Goal: Task Accomplishment & Management: Complete application form

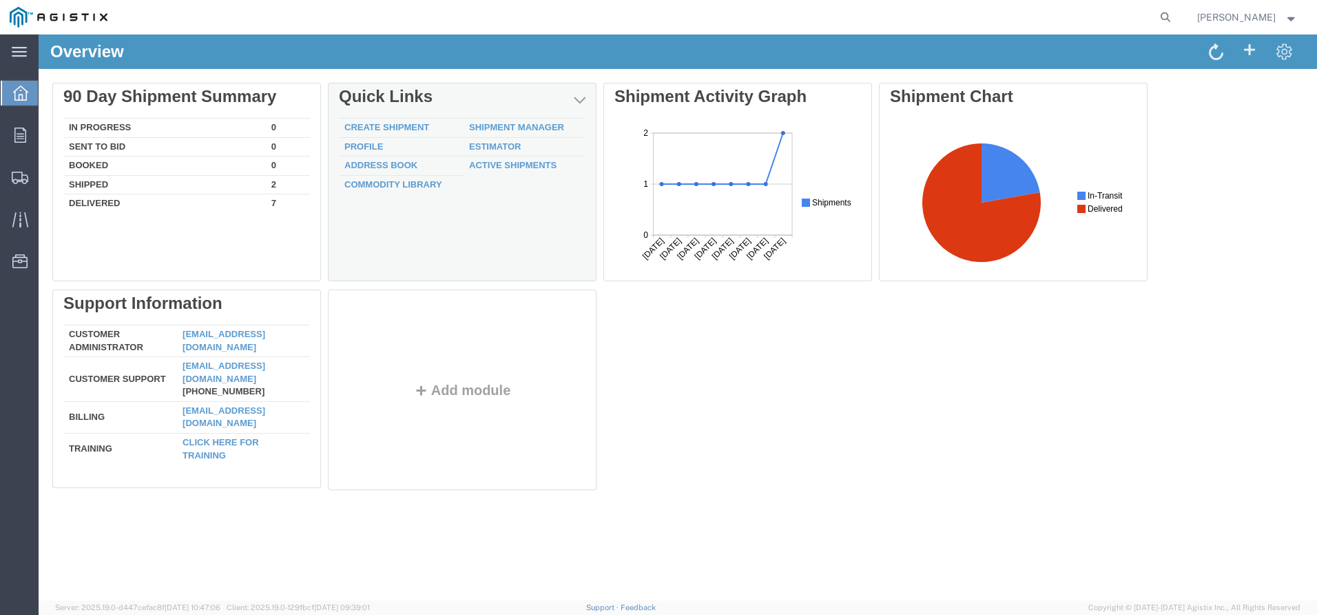
click at [358, 120] on td "Create Shipment" at bounding box center [401, 128] width 125 height 19
click at [358, 123] on link "Create Shipment" at bounding box center [387, 127] width 85 height 10
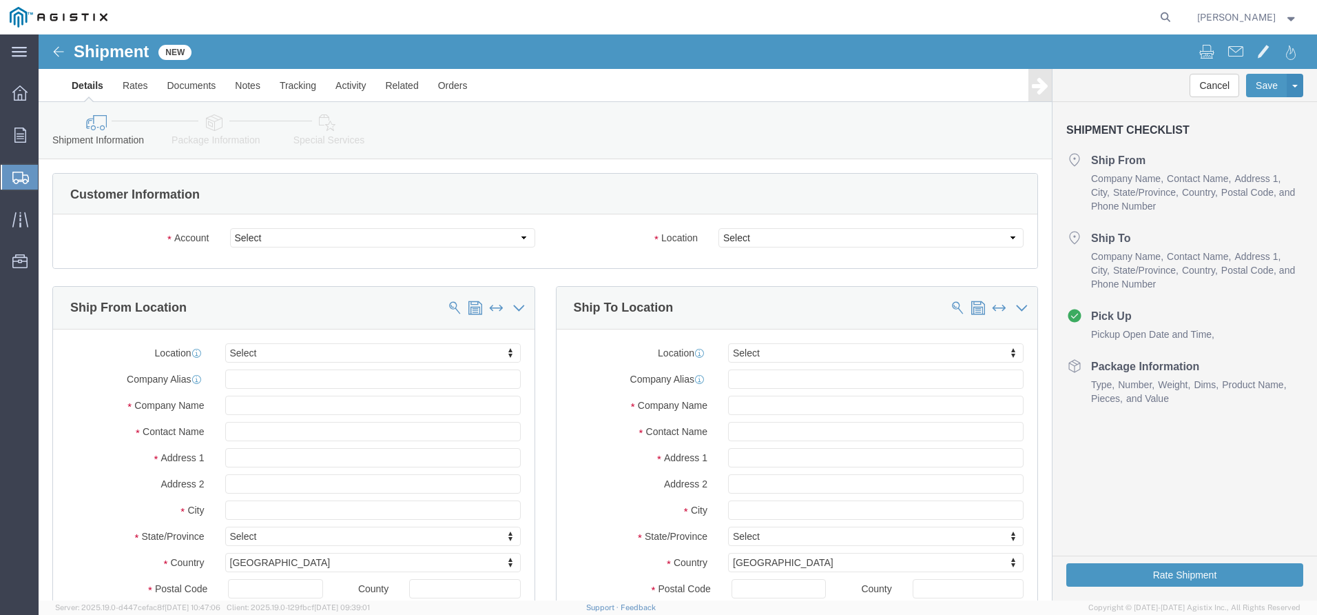
select select
click select "Select Noslen Inc PG&E"
select select "9596"
click select "Select Noslen Inc PG&E"
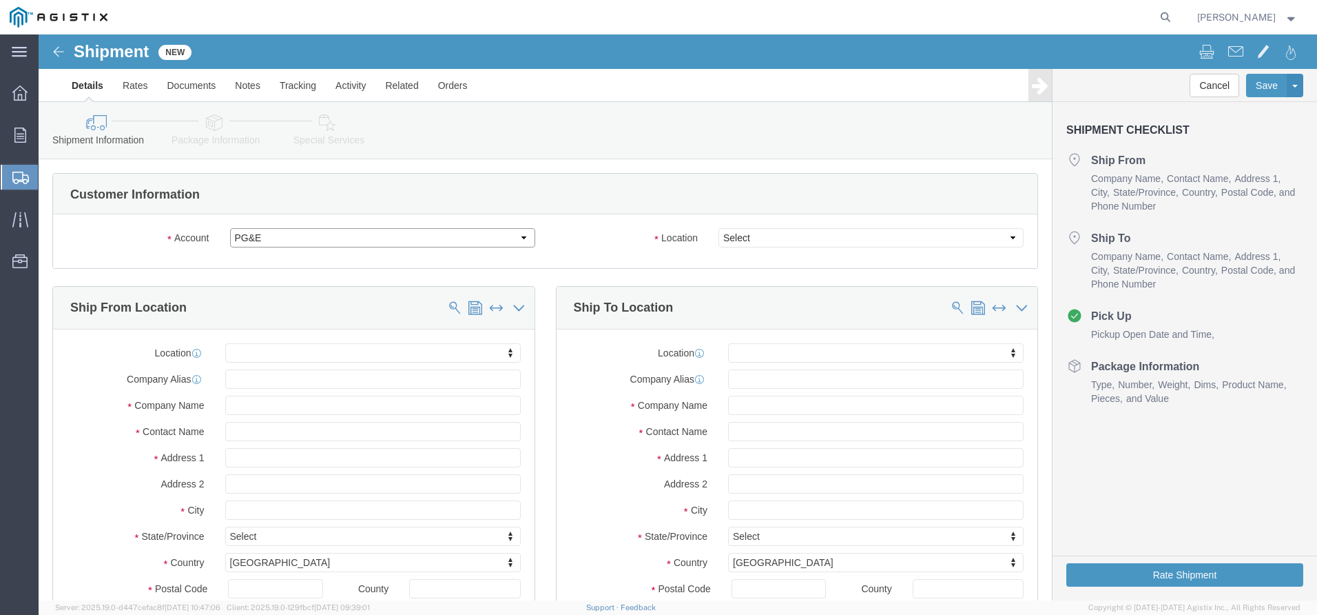
select select "PURCHORD"
select select
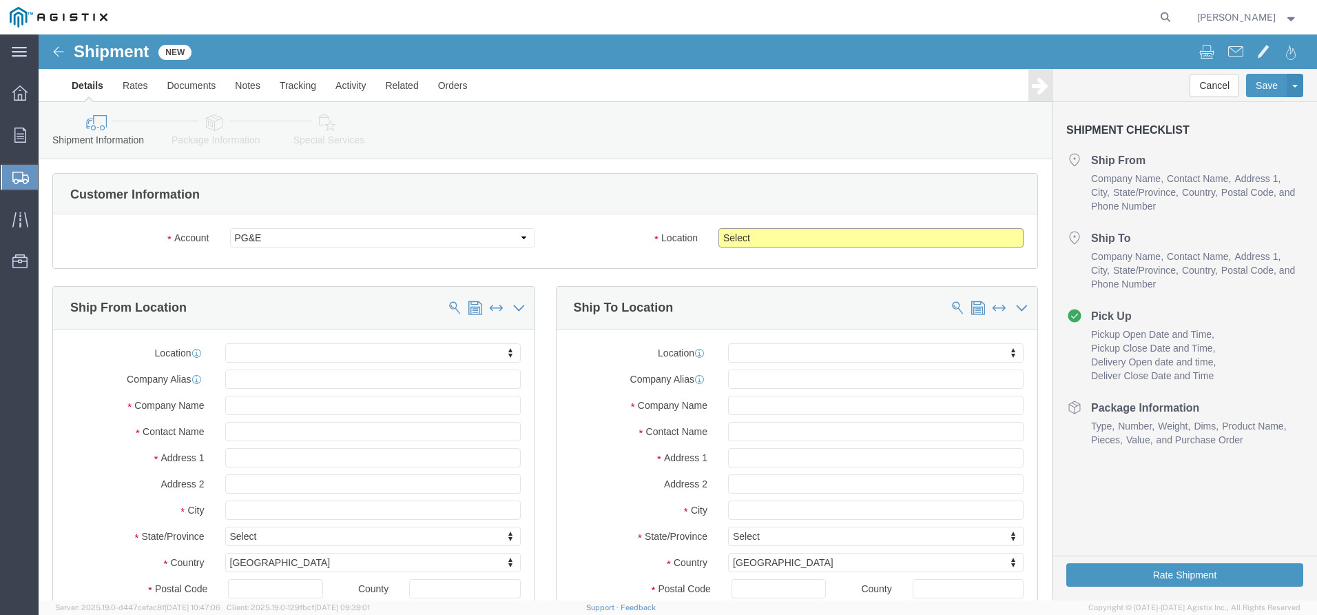
click select "Select All Others [GEOGRAPHIC_DATA] [GEOGRAPHIC_DATA] [GEOGRAPHIC_DATA] [GEOGRA…"
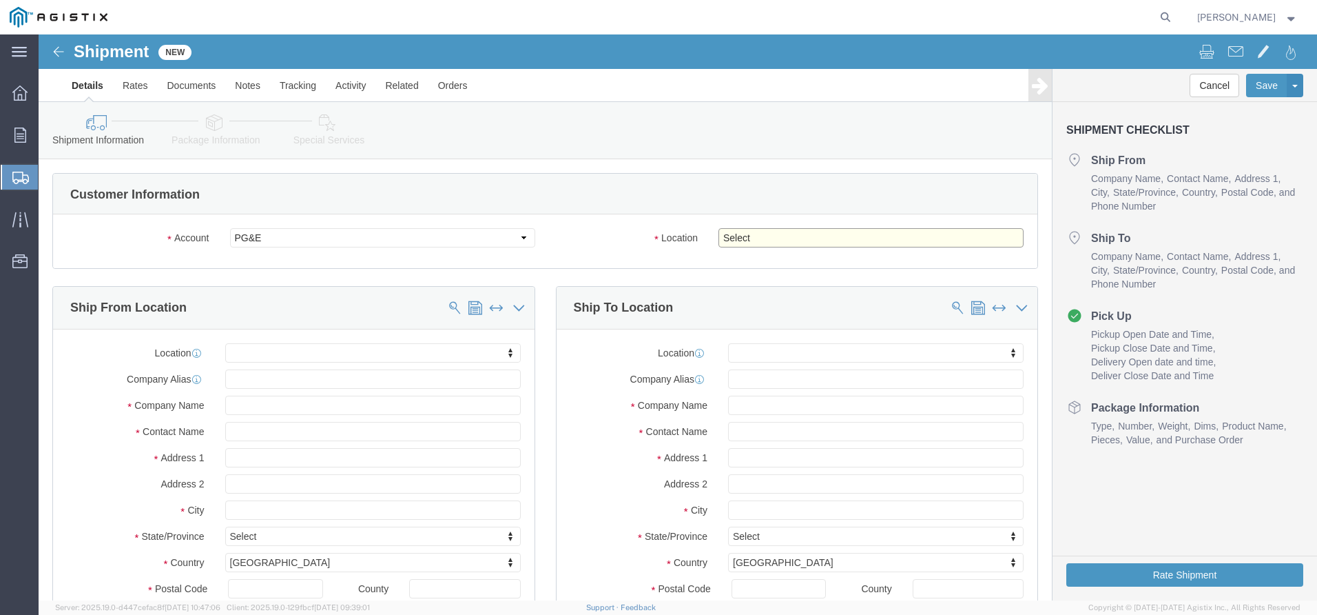
select select "23082"
click select "Select All Others [GEOGRAPHIC_DATA] [GEOGRAPHIC_DATA] [GEOGRAPHIC_DATA] [GEOGRA…"
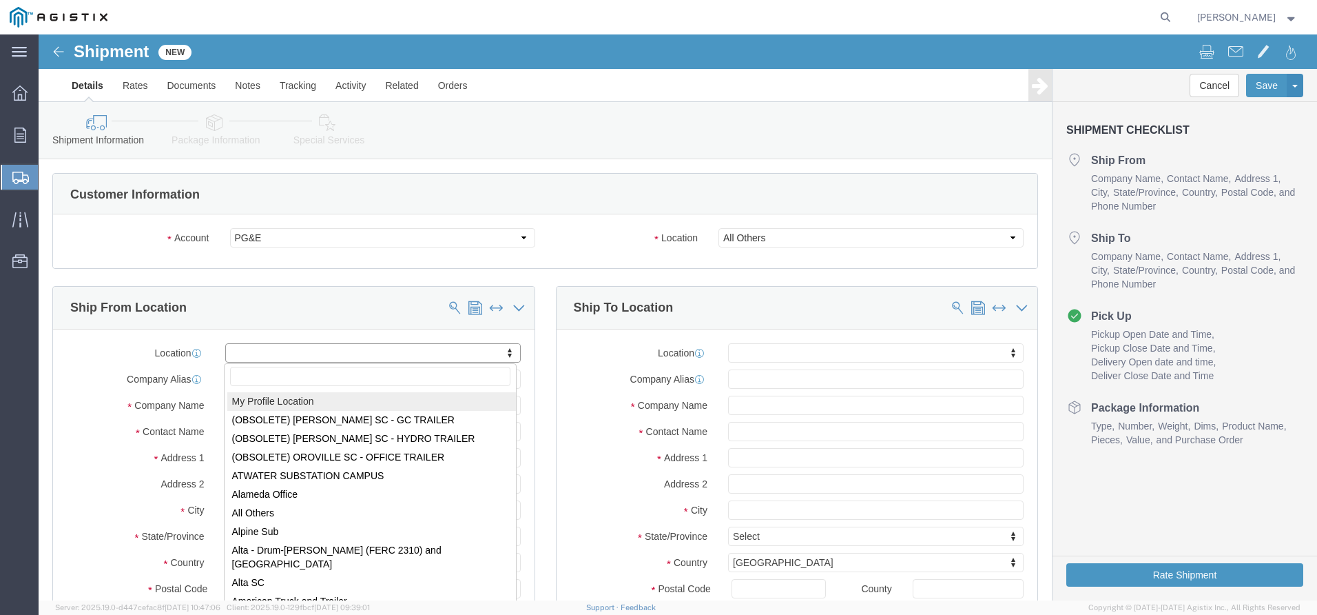
select select "MYPROFILE"
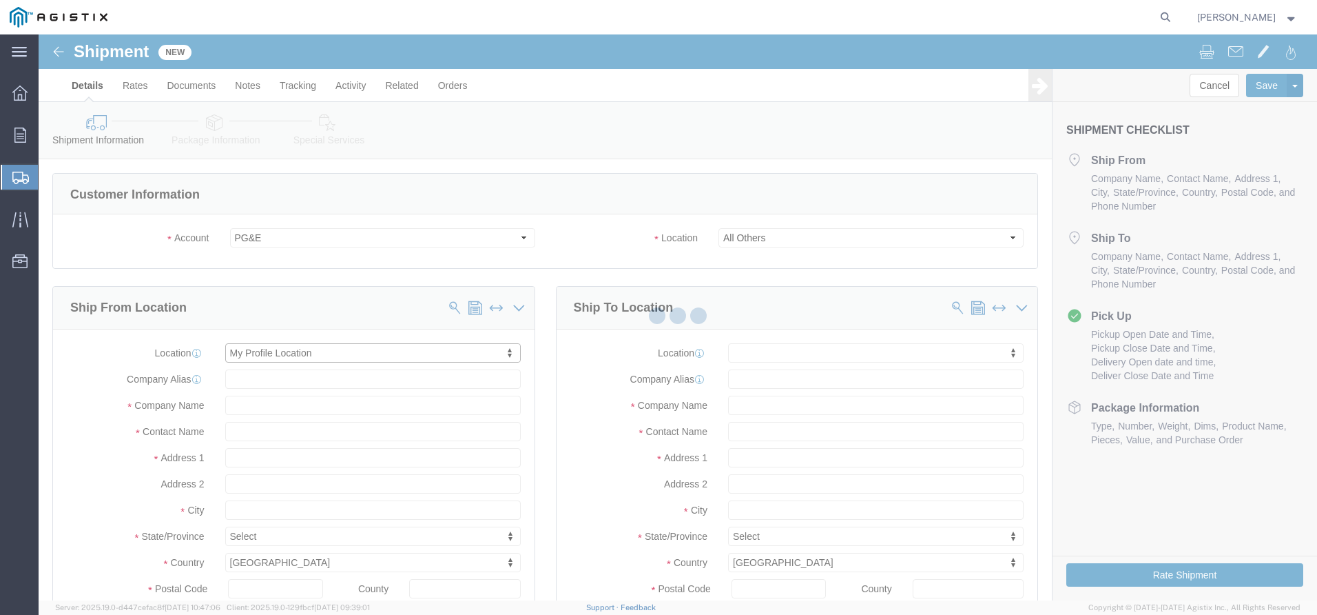
type input "Noslen Inc"
type input "[PERSON_NAME]"
type input "[STREET_ADDRESS]"
type input "[GEOGRAPHIC_DATA]"
type input "80229"
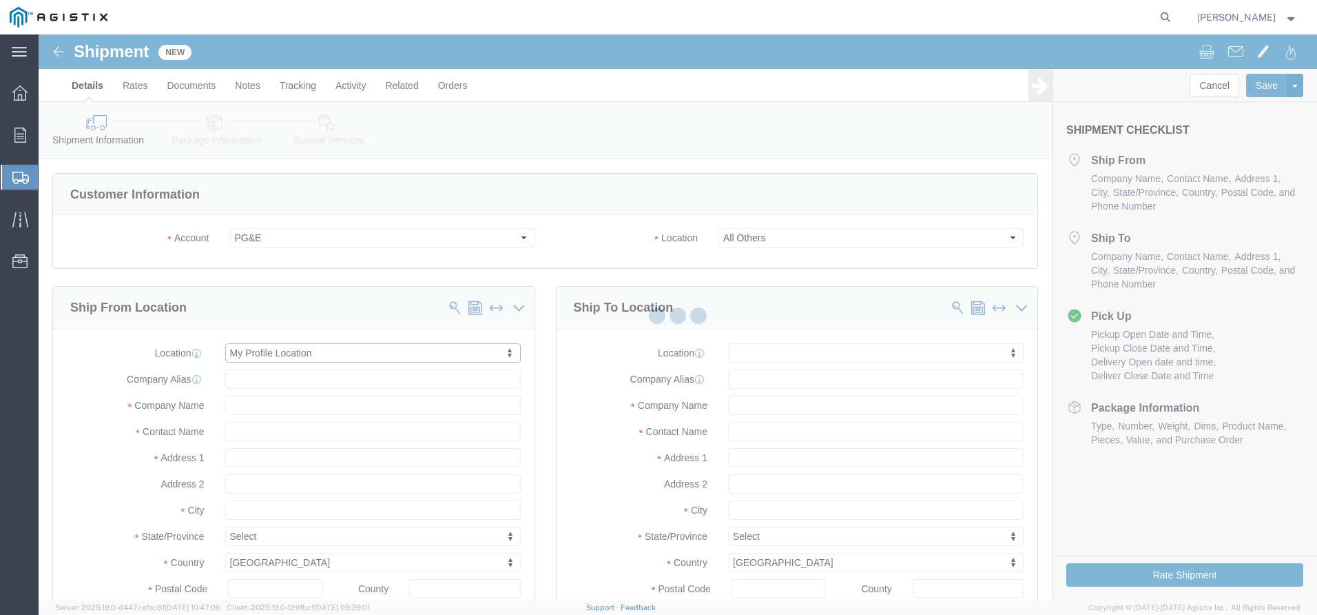
type input "[PHONE_NUMBER]"
type input "[EMAIL_ADDRESS][DOMAIN_NAME]"
checkbox input "true"
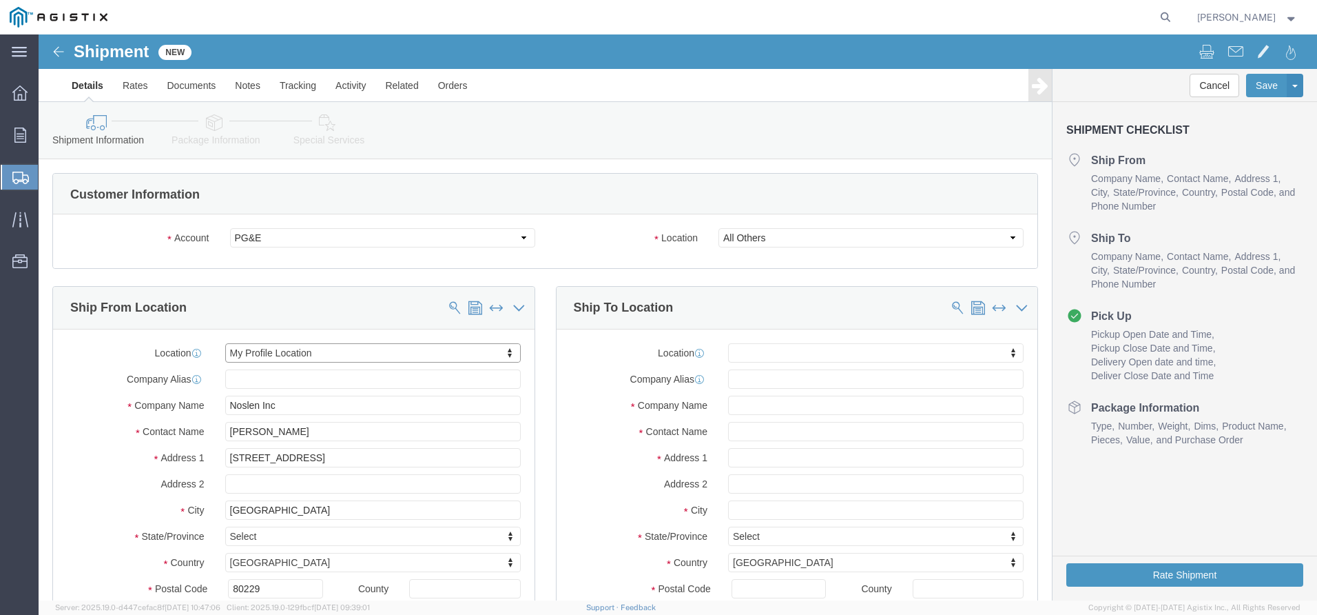
select select "CO"
click input "text"
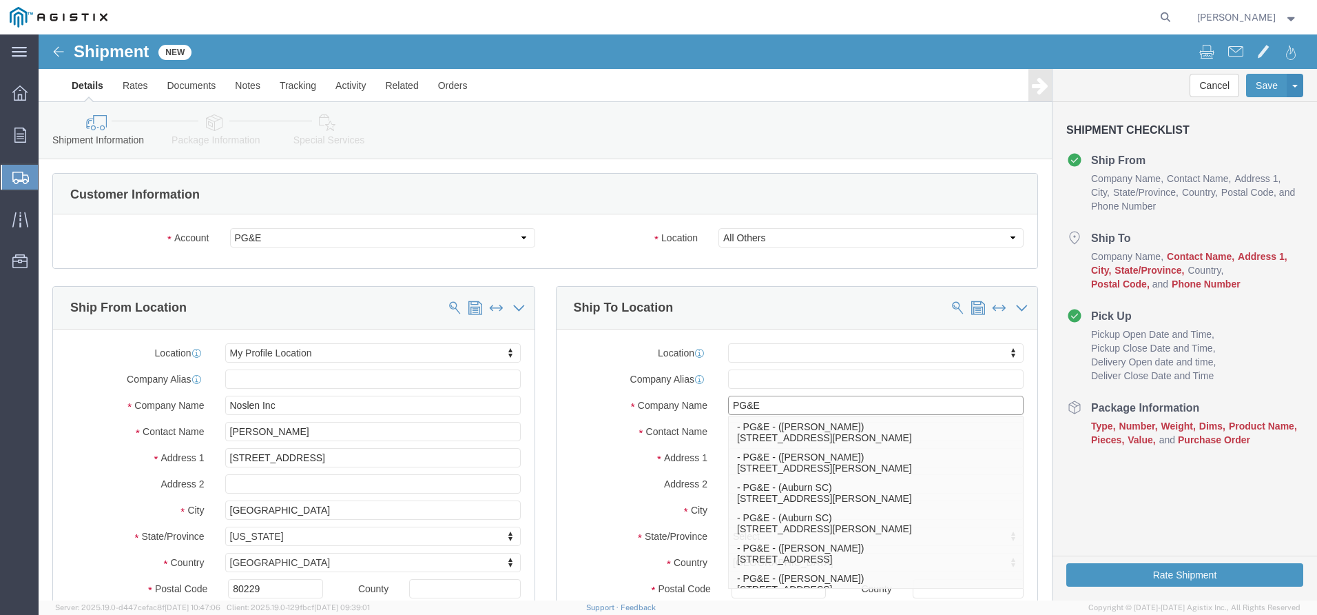
type input "PG&E"
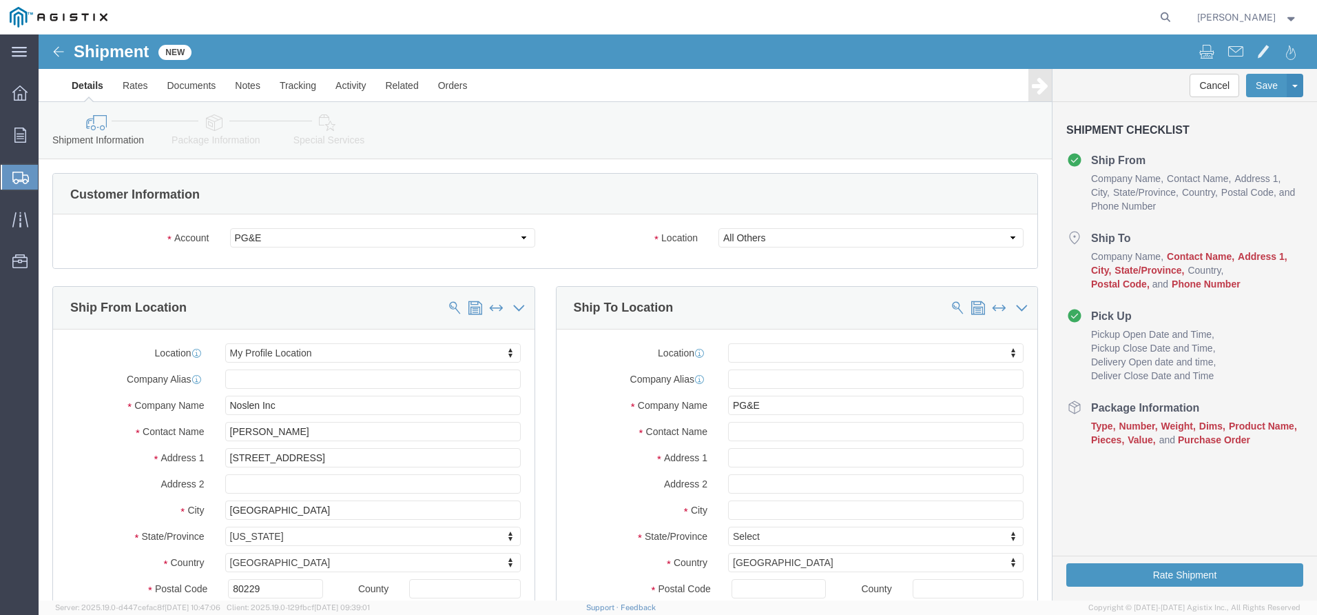
click label "City"
click input "text"
type input "[PERSON_NAME]"
drag, startPoint x: 717, startPoint y: 428, endPoint x: 715, endPoint y: 435, distance: 7.2
click input "text"
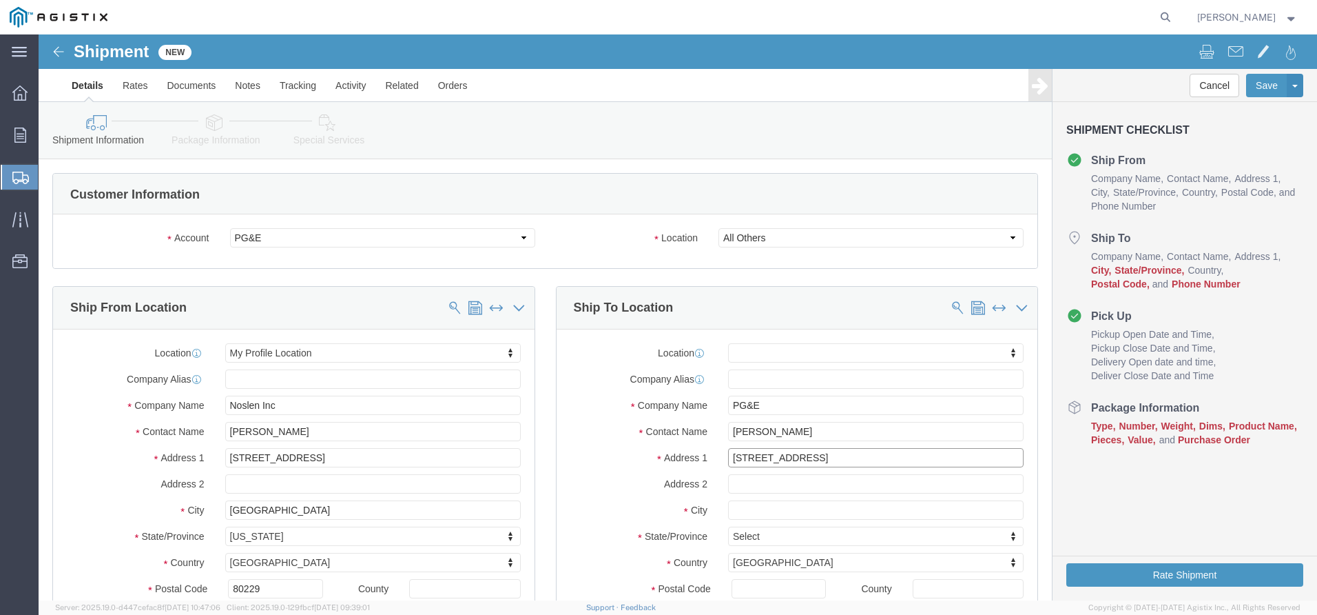
type input "[STREET_ADDRESS]"
select select
click input "text"
type input "[GEOGRAPHIC_DATA]"
click label "City"
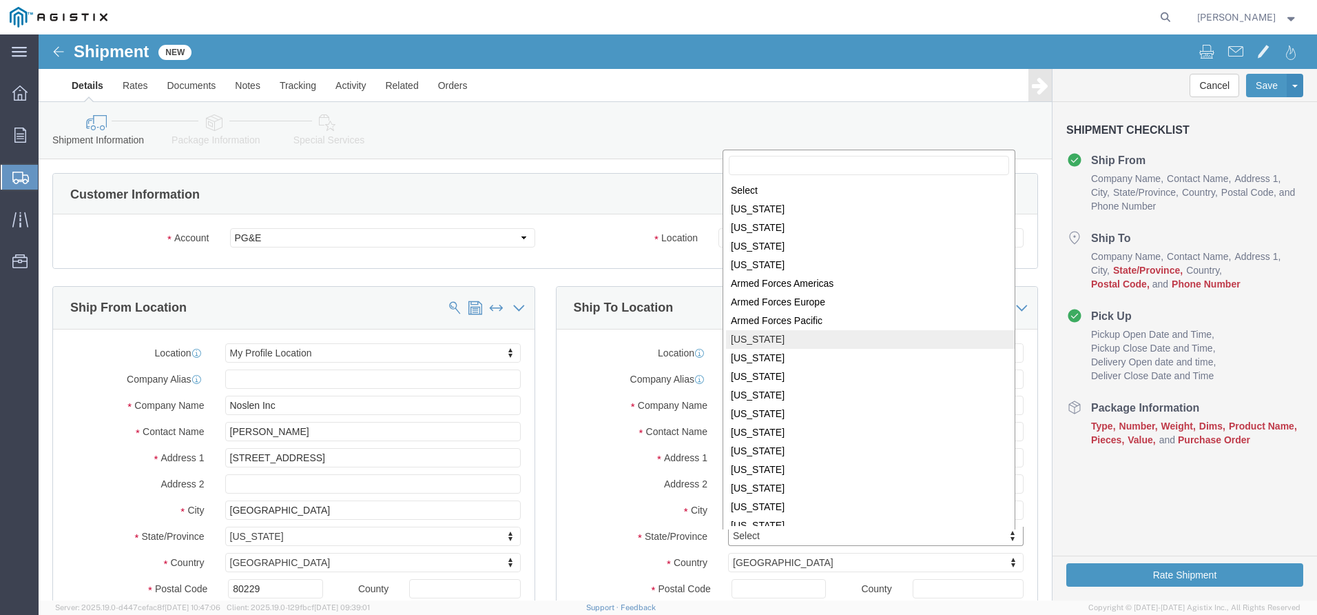
select select
select select "CA"
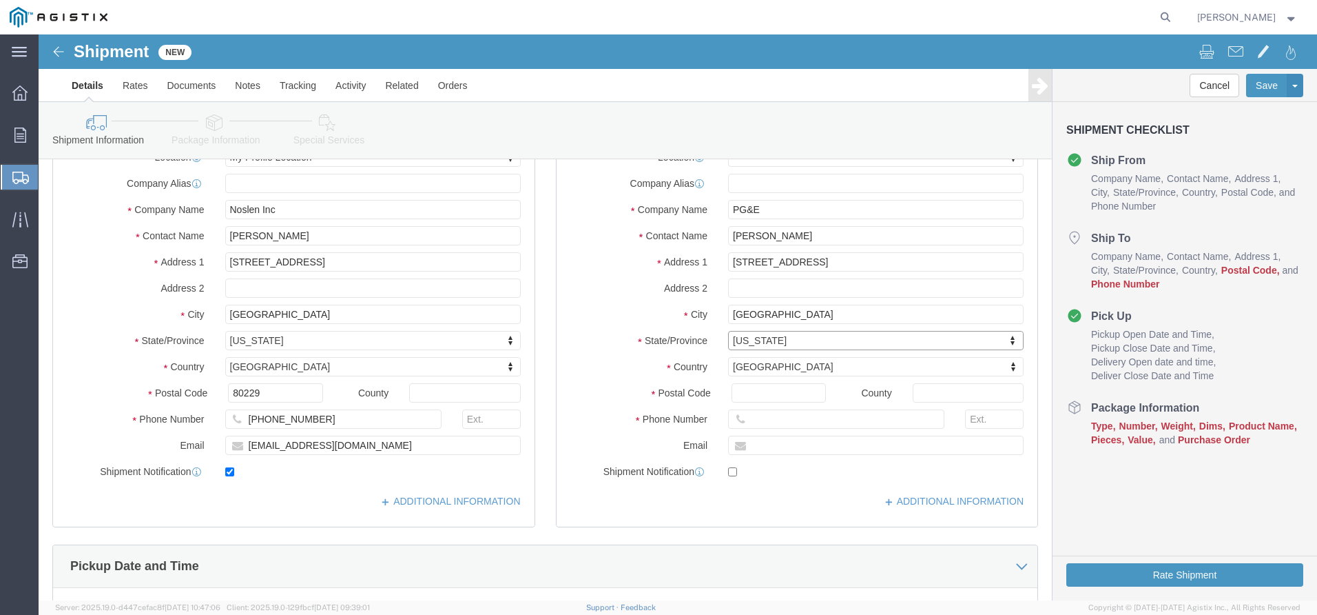
scroll to position [207, 0]
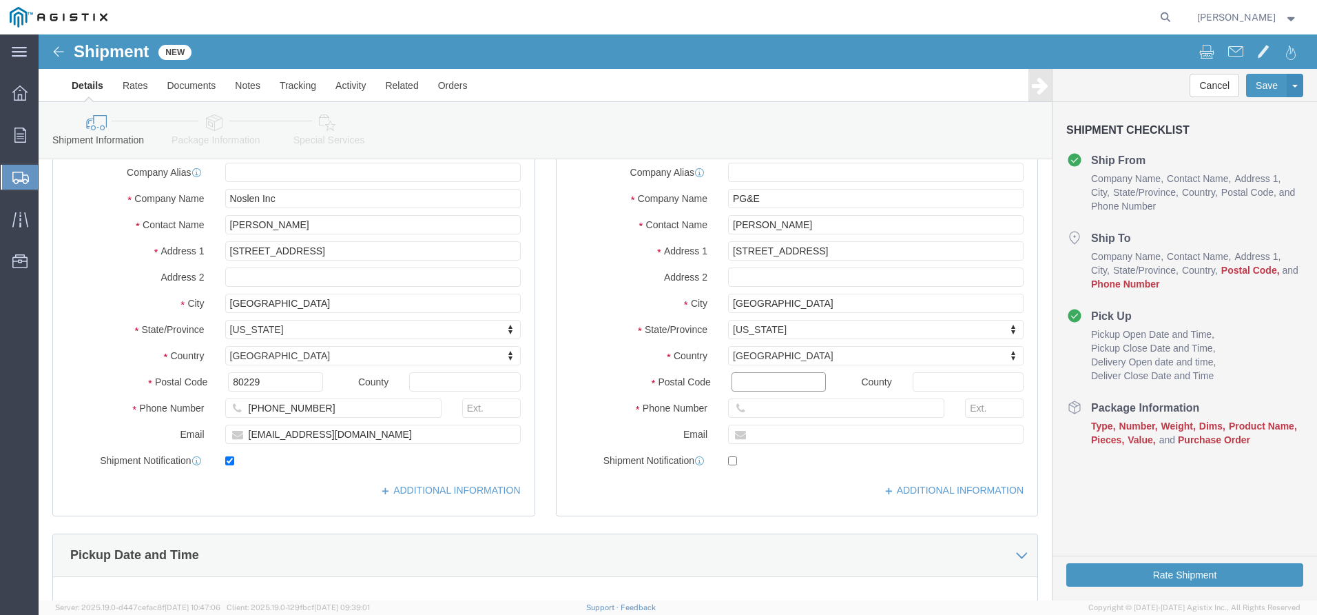
click input "Postal Code"
type input "95692"
select select
click input "text"
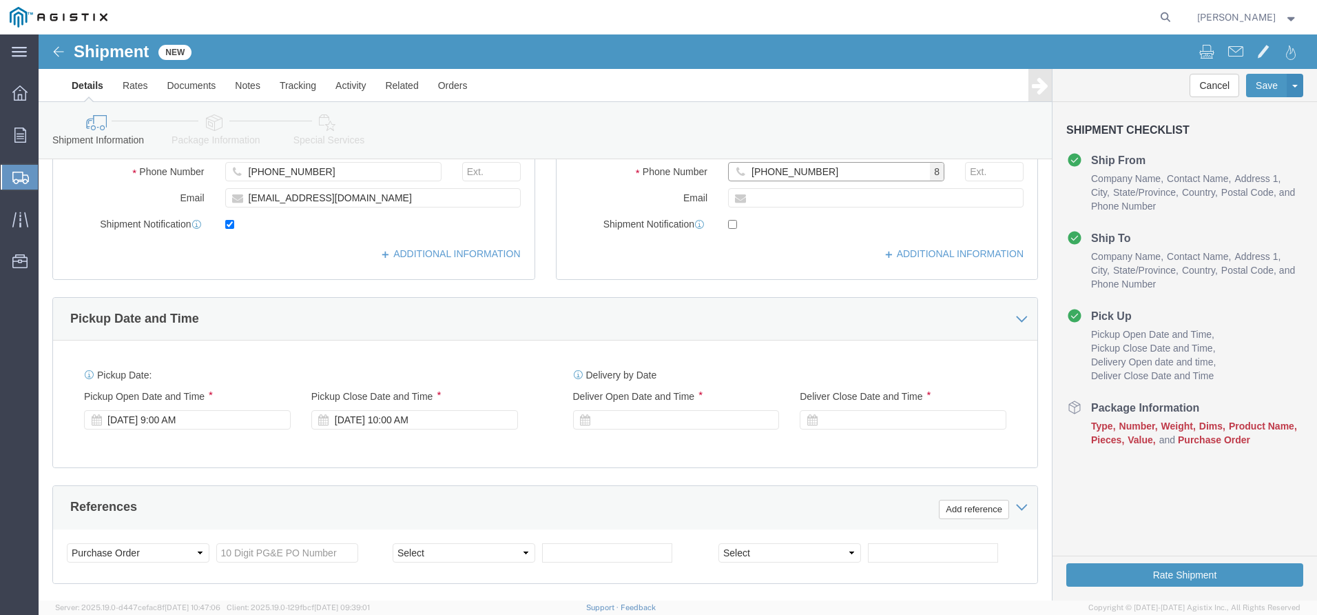
scroll to position [482, 0]
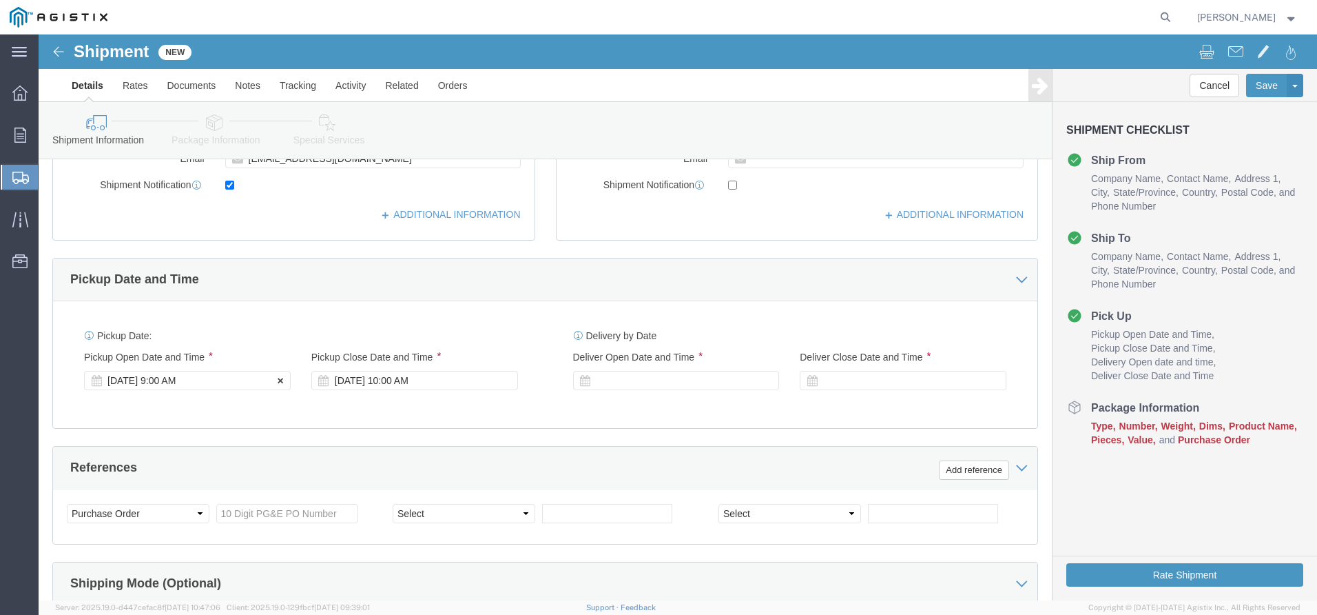
type input "[PHONE_NUMBER]"
click div "[DATE] 9:00 AM"
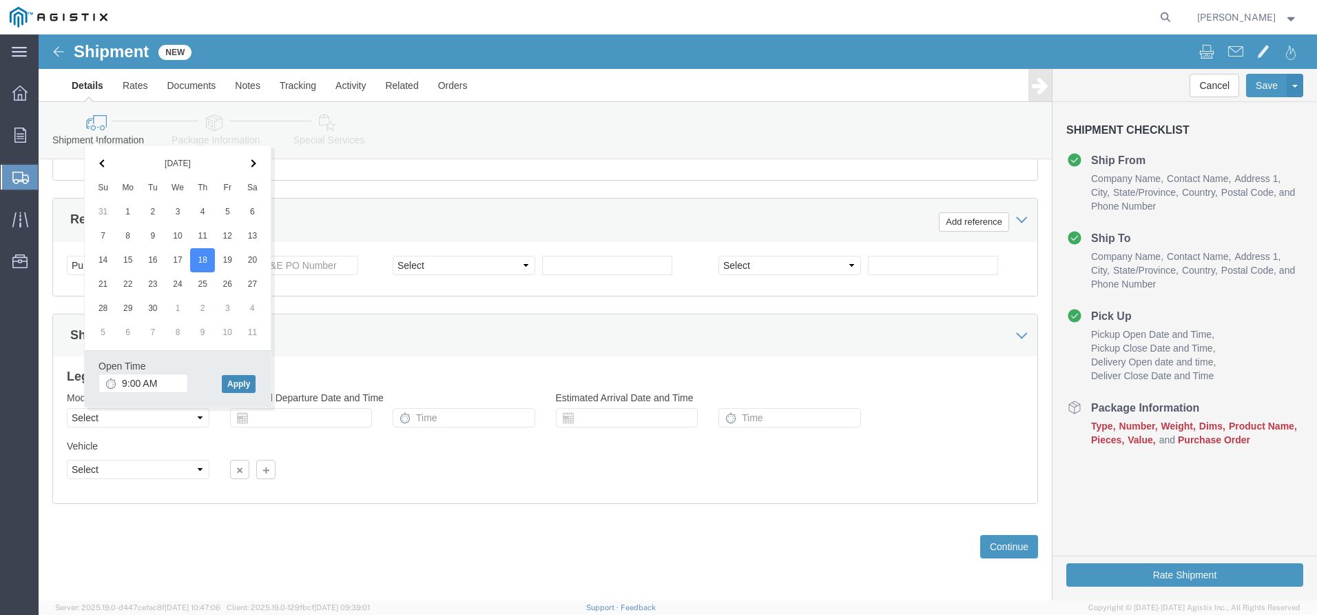
click button "Apply"
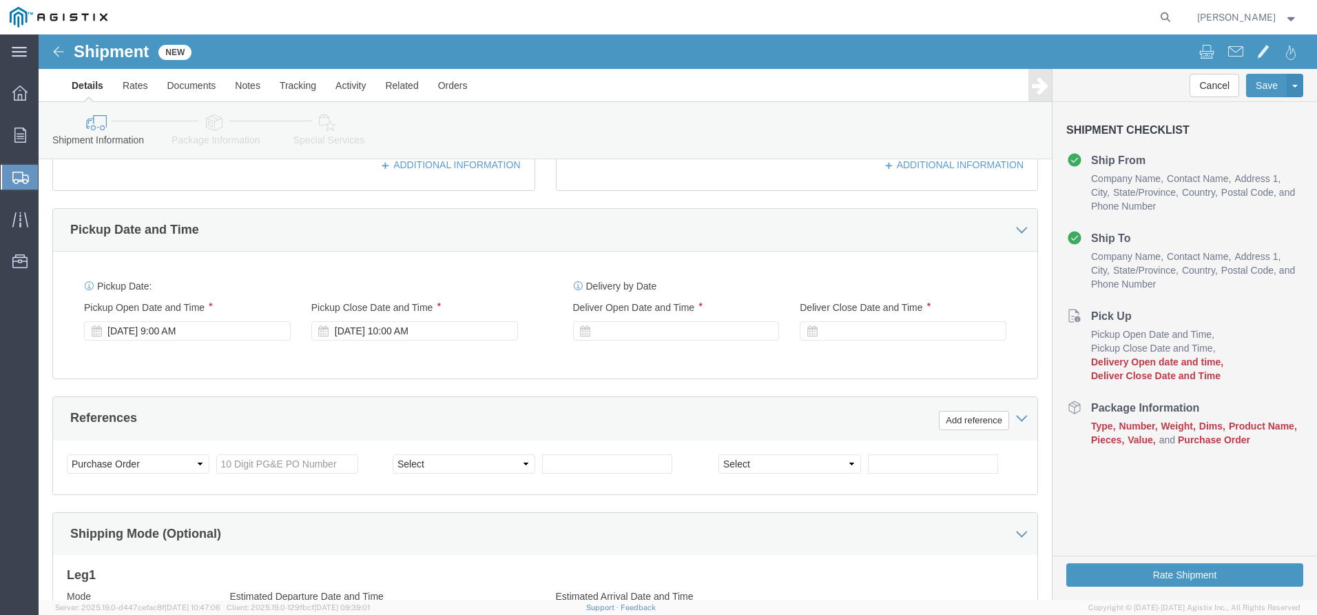
scroll to position [524, 0]
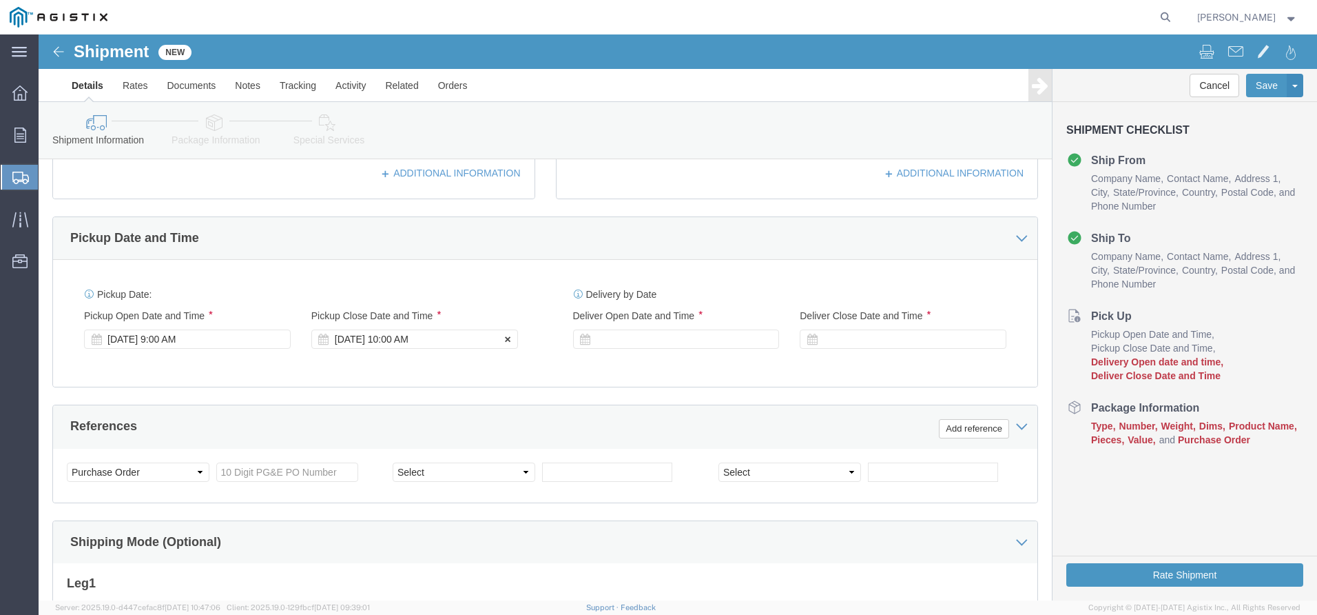
click div "[DATE] 10:00 AM"
click input "2:00 AM"
type input "2:00 PM"
click button "Apply"
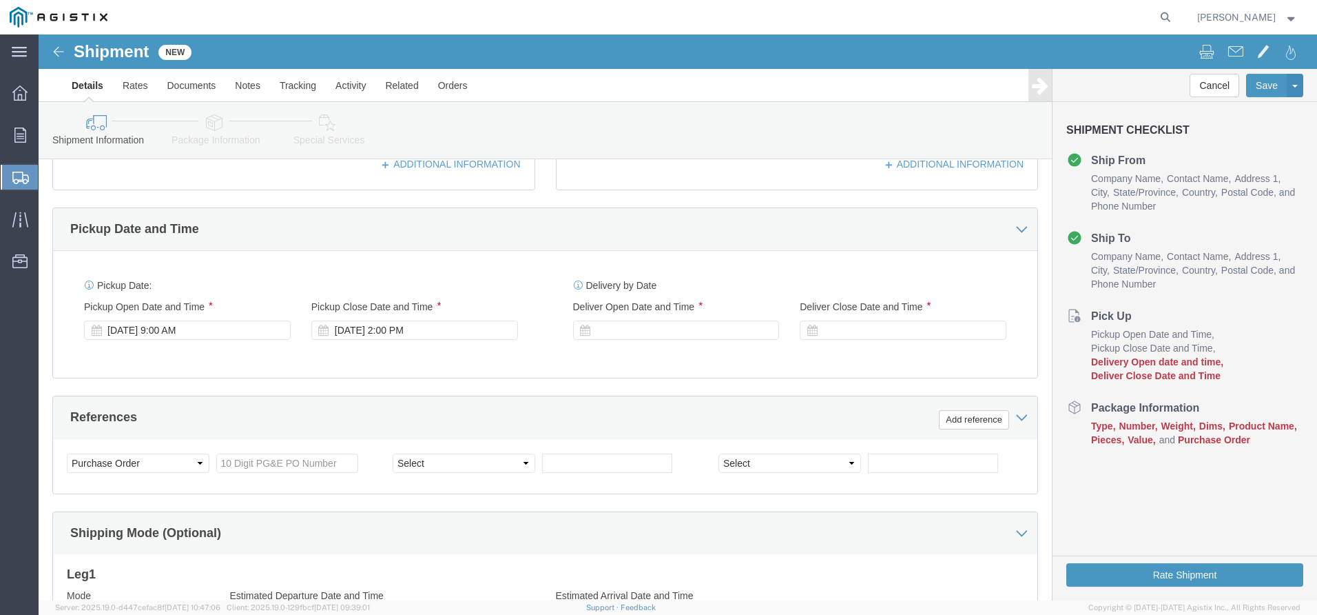
scroll to position [730, 0]
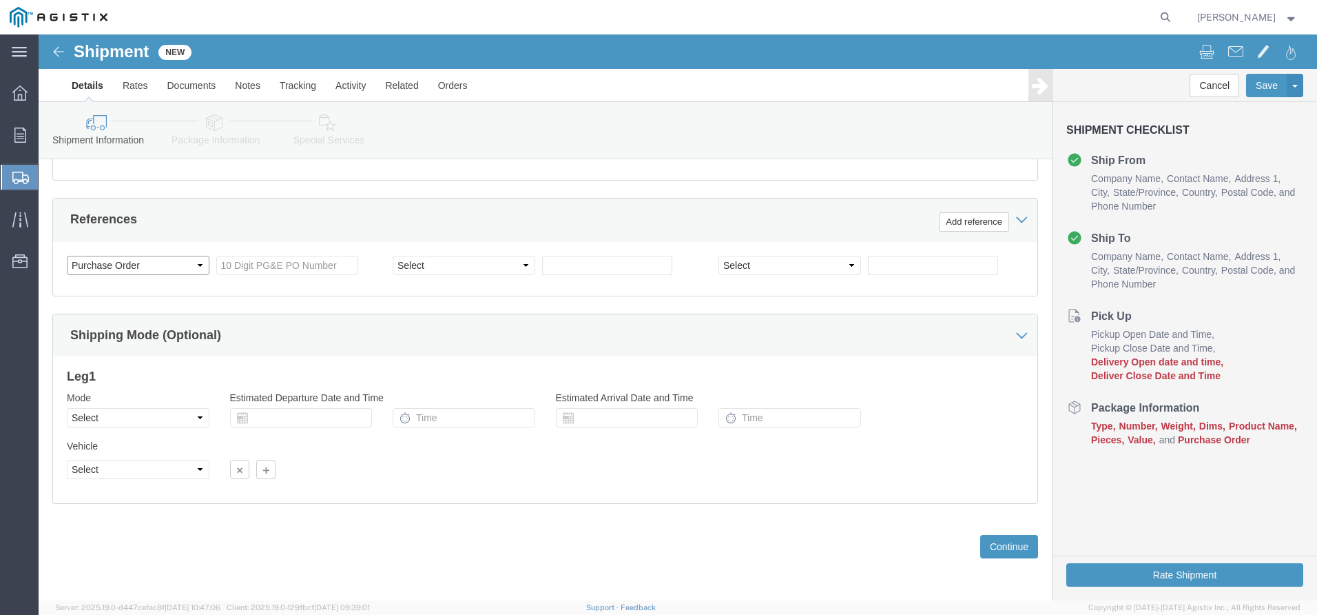
click select "Select Account Type Activity ID Airline Appointment Number ASN Batch Request # …"
click input "text"
type input "3501421026"
click input "text"
type input "1752"
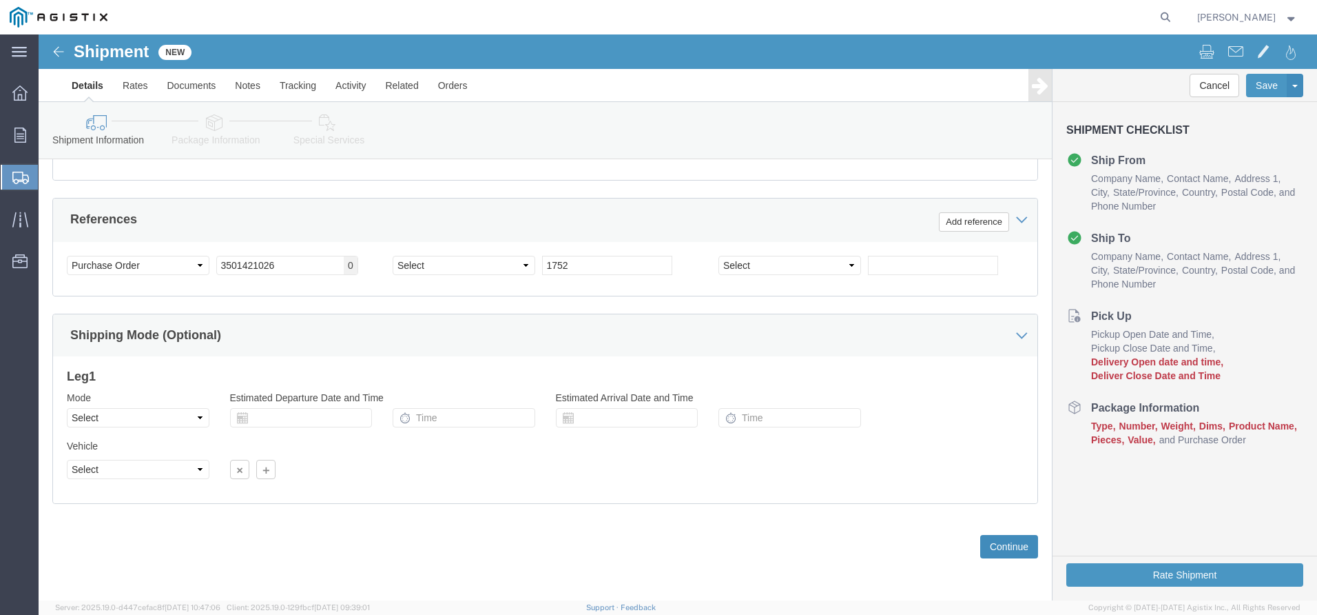
click button "Continue"
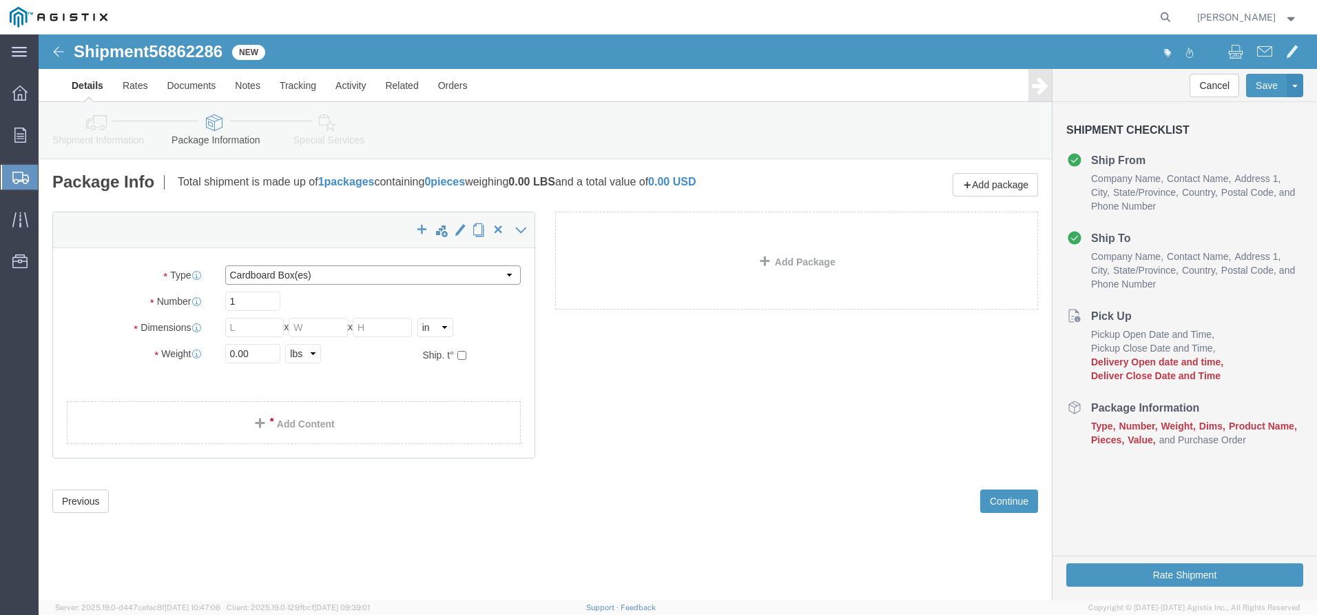
click select "Select Bulk Bundle(s) Cardboard Box(es) Carton(s) Crate(s) Drum(s) (Fiberboard)…"
select select "PSNS"
click select "Select Bulk Bundle(s) Cardboard Box(es) Carton(s) Crate(s) Drum(s) (Fiberboard)…"
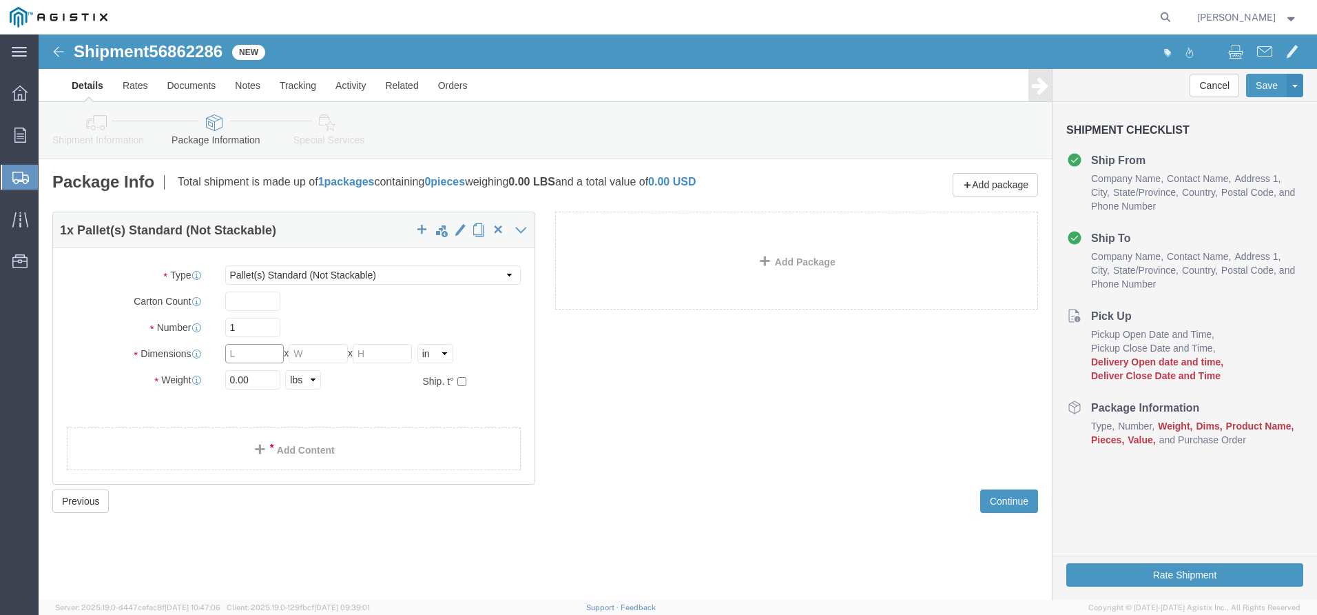
click input "text"
type input "48"
type input "42"
type input "24"
drag, startPoint x: 231, startPoint y: 344, endPoint x: -41, endPoint y: 295, distance: 276.5
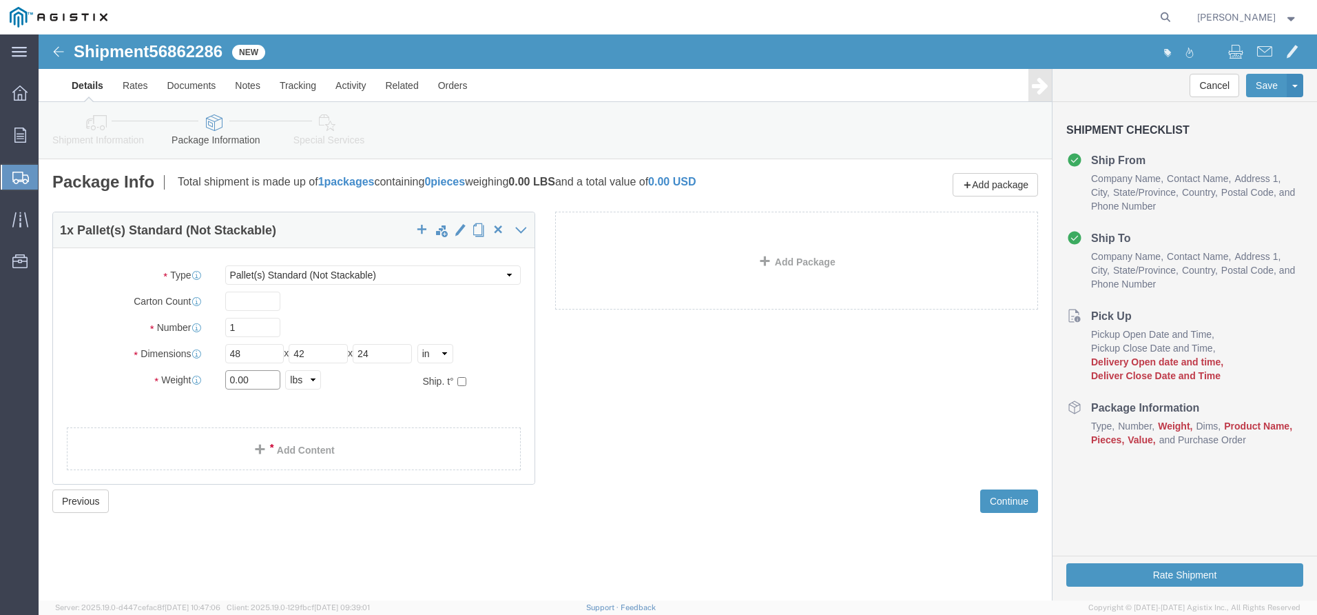
click html "Shipment 56862286 New Details Rates Documents Notes Tracking Activity Related O…"
type input "760"
click div "1 x Pallet(s) Standard (Not Stackable) Package Type Select Bulk Bundle(s) Cardb…"
click link "Add Content"
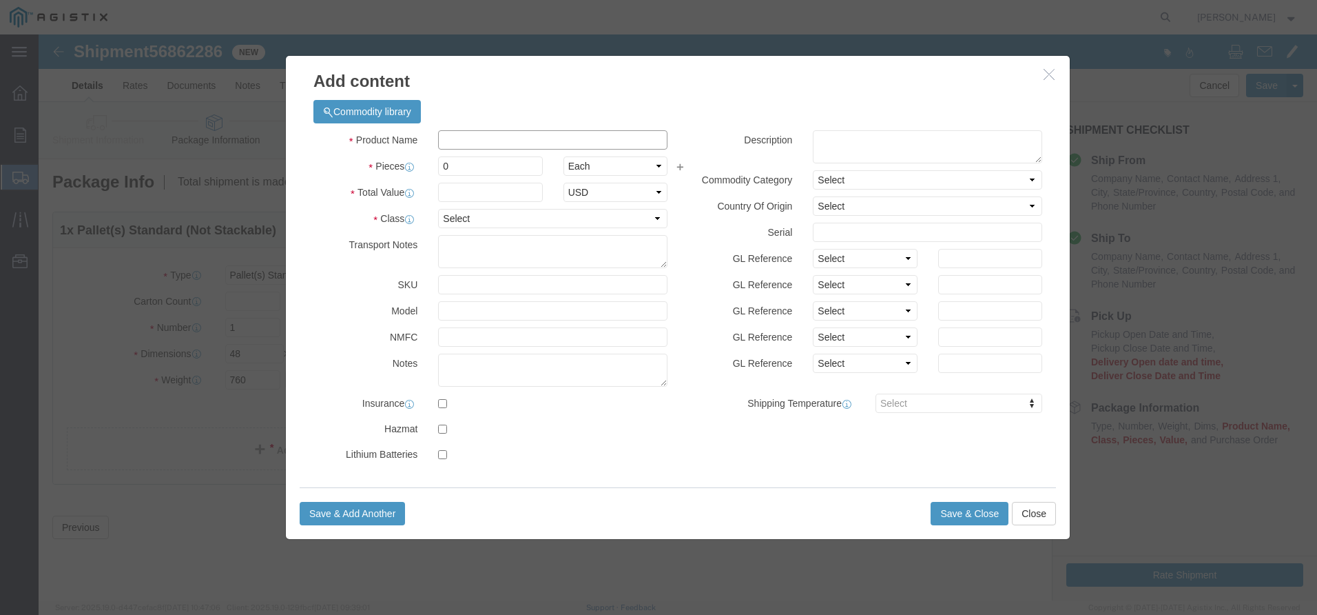
click input "text"
type input "SMALL NHZ 1.283"
click textarea
type textarea "MACHIEND ZINC CASTINGS"
click input "0"
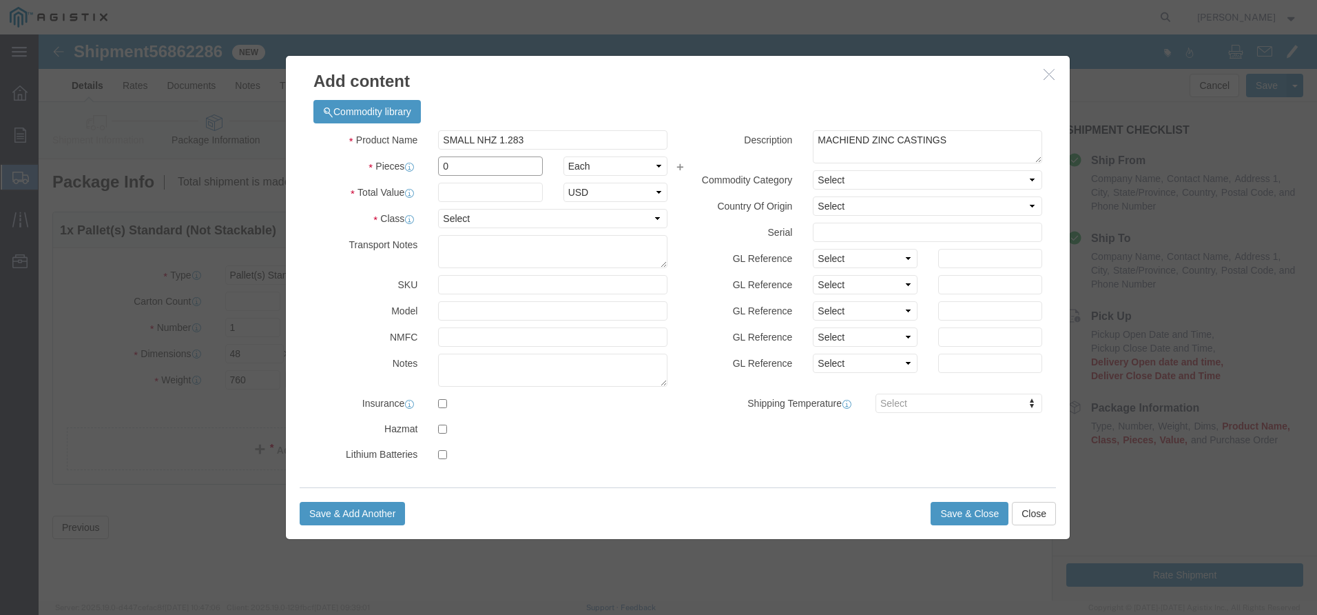
drag, startPoint x: 484, startPoint y: 134, endPoint x: 326, endPoint y: 114, distance: 159.0
click div "Product Name SMALL NHZ 1.283 Pieces 0 Select Bag Barrels 100Board Feet Bottle B…"
type input "13"
click input "text"
type input "4"
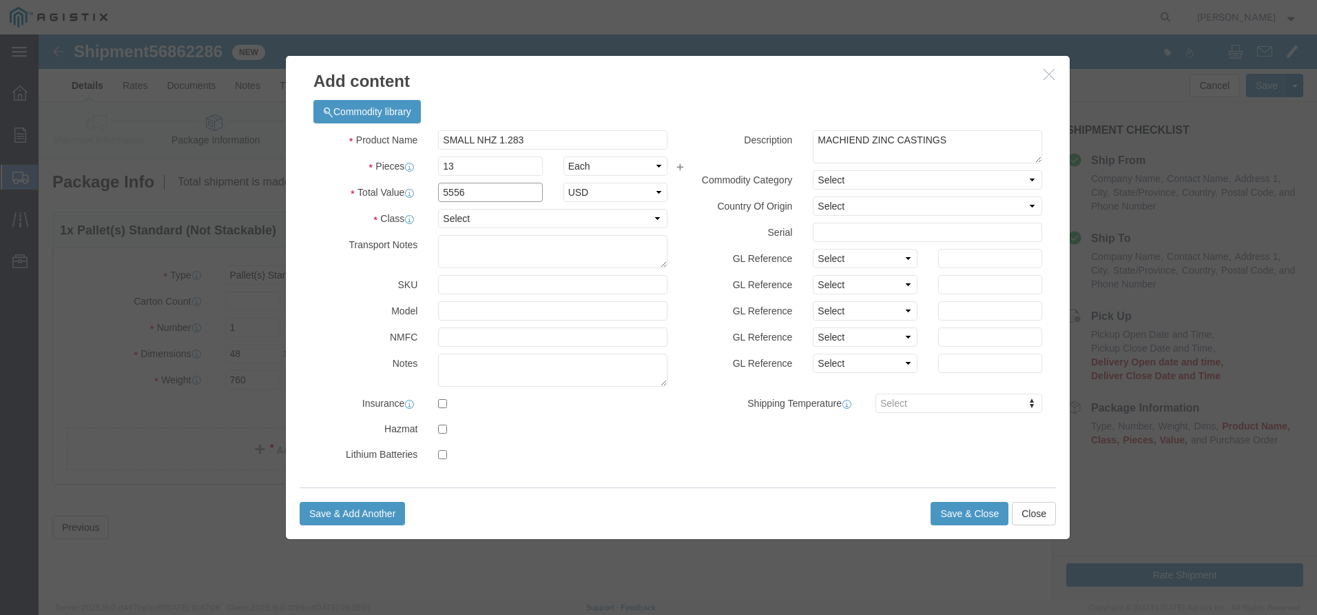
type input "5556"
click select "Select 50 55 60 65 70 85 92.5 100 125 175 250 300 400"
select select "60"
click select "Select 50 55 60 65 70 85 92.5 100 125 175 250 300 400"
click button "Save & Close"
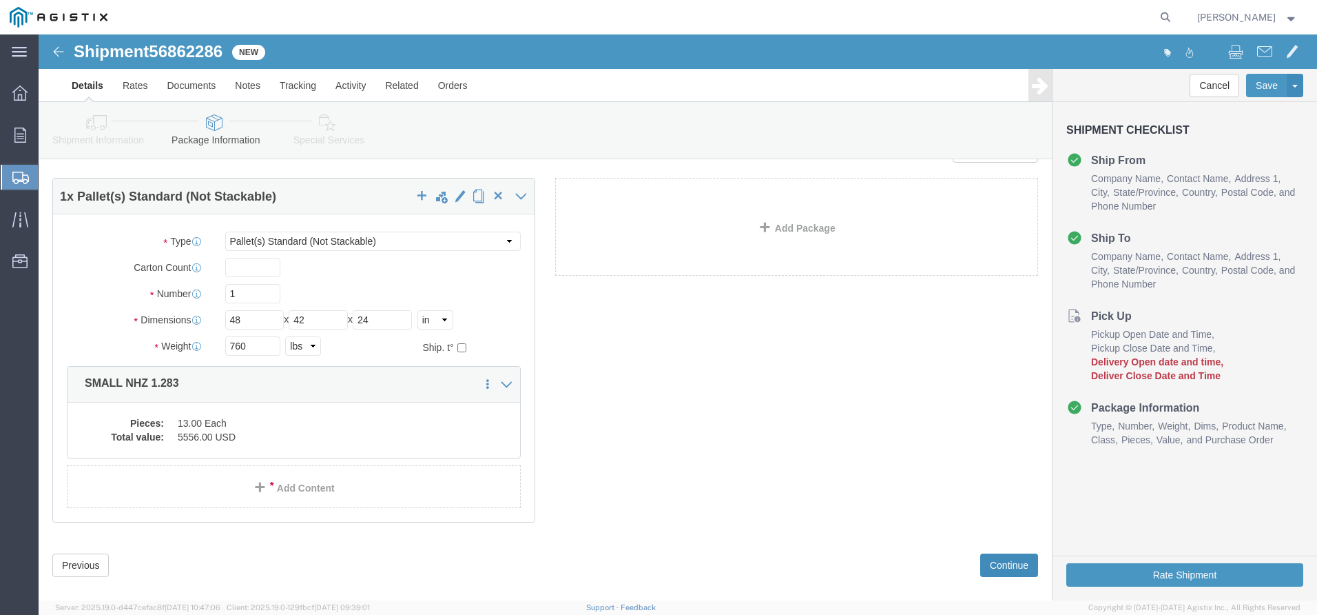
scroll to position [52, 0]
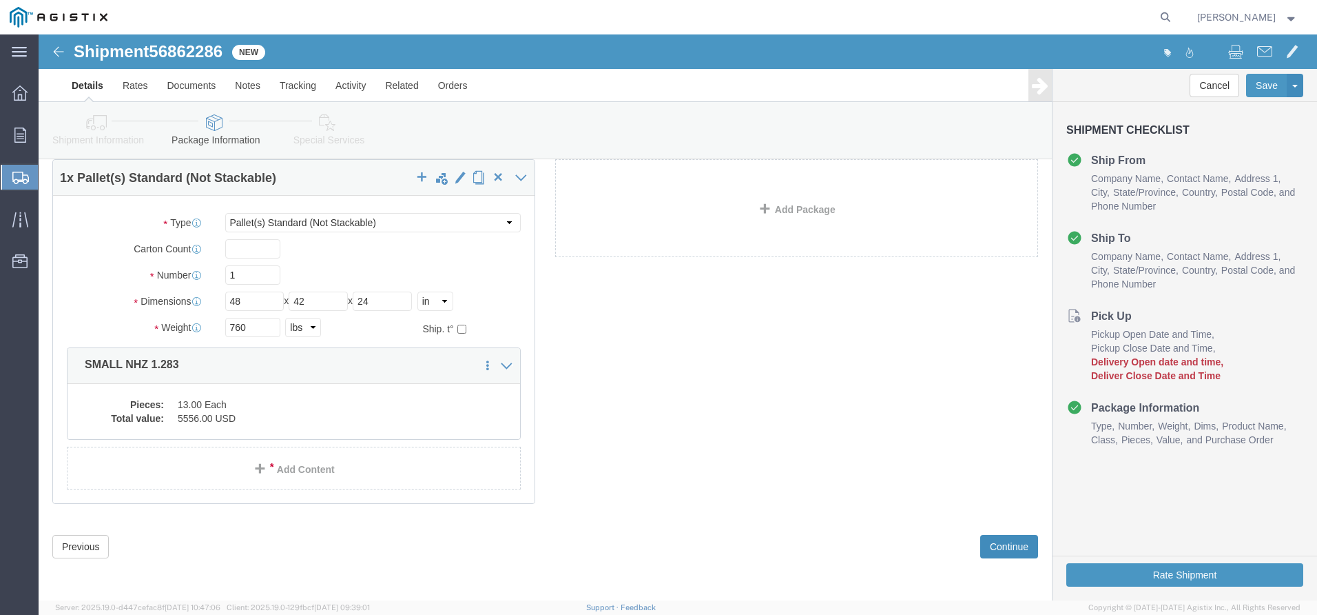
click button "Continue"
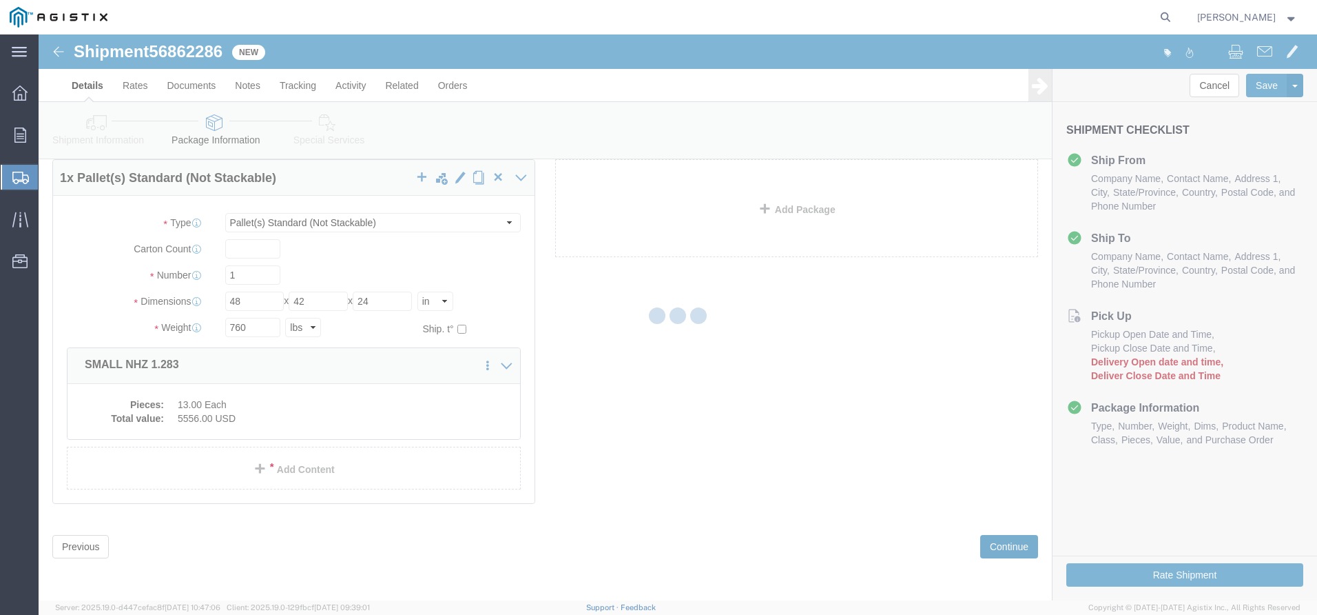
select select
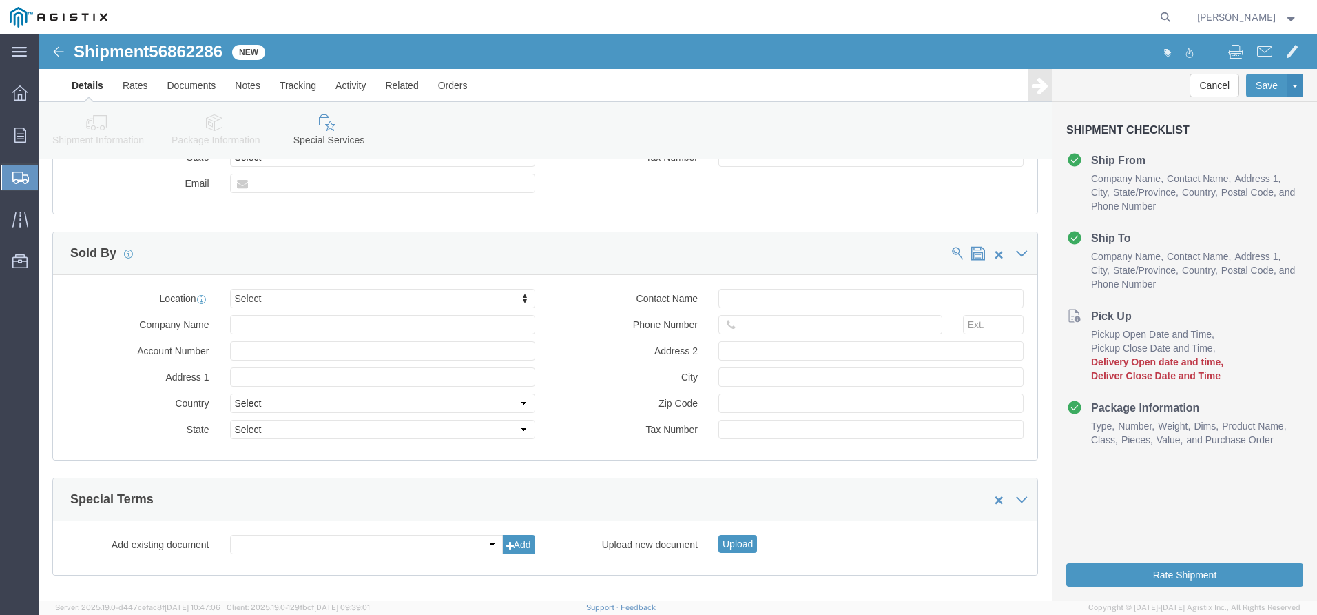
scroll to position [1306, 0]
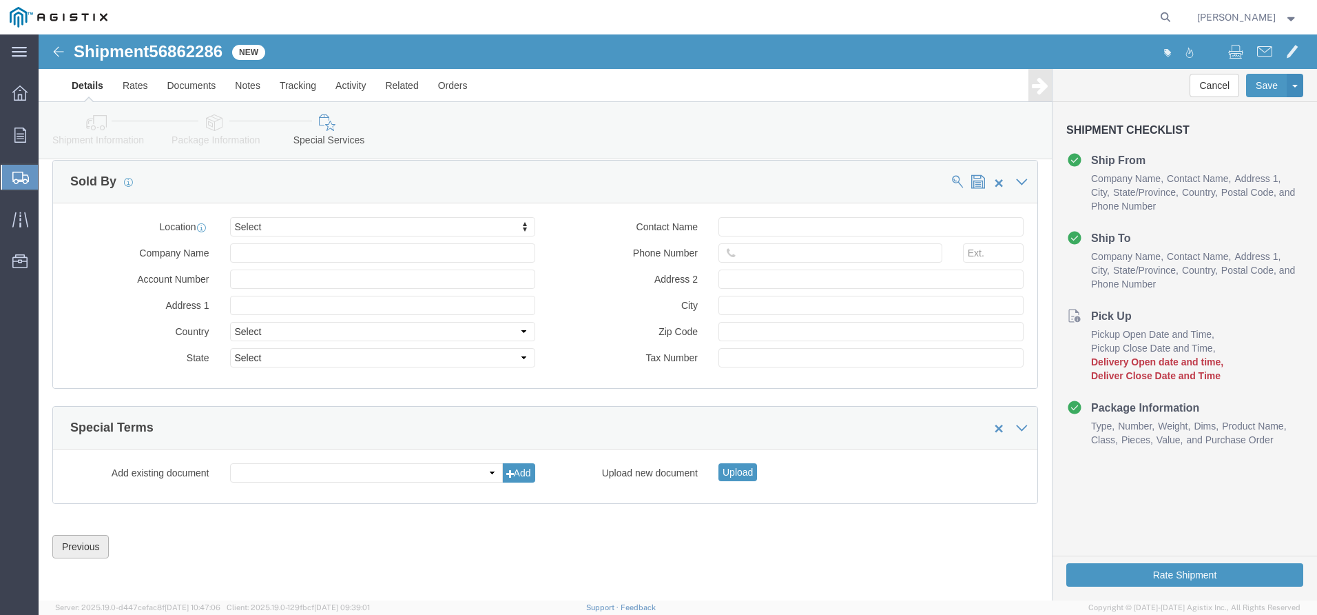
click button "Previous"
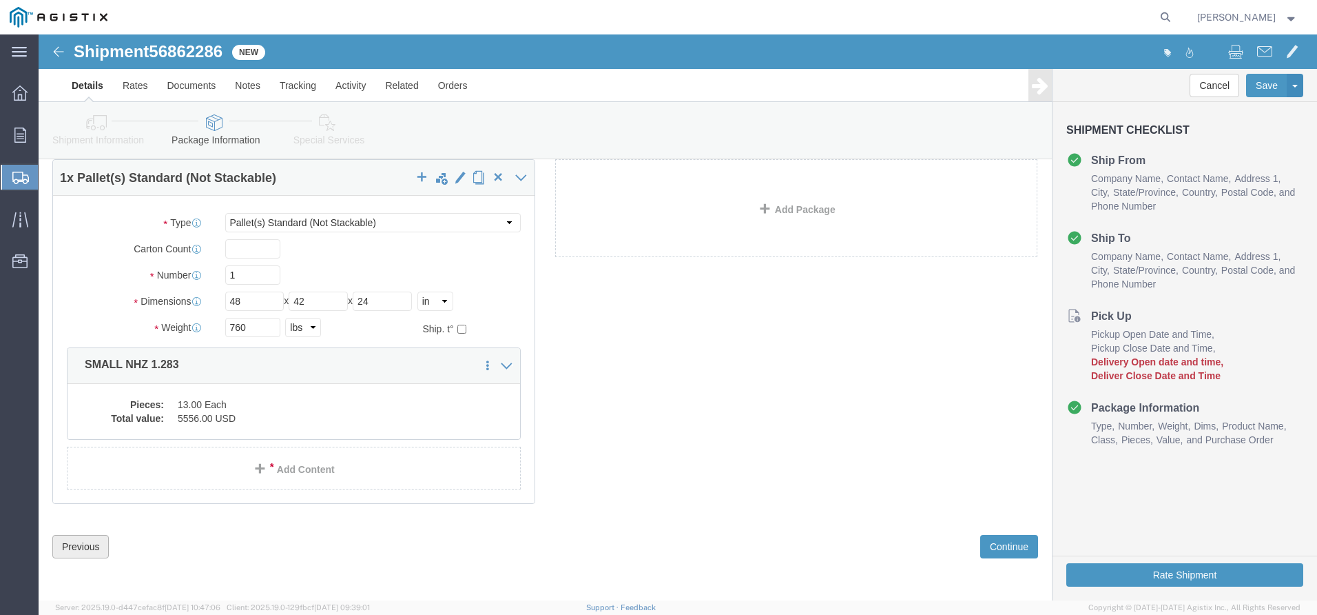
scroll to position [52, 0]
click button "Previous"
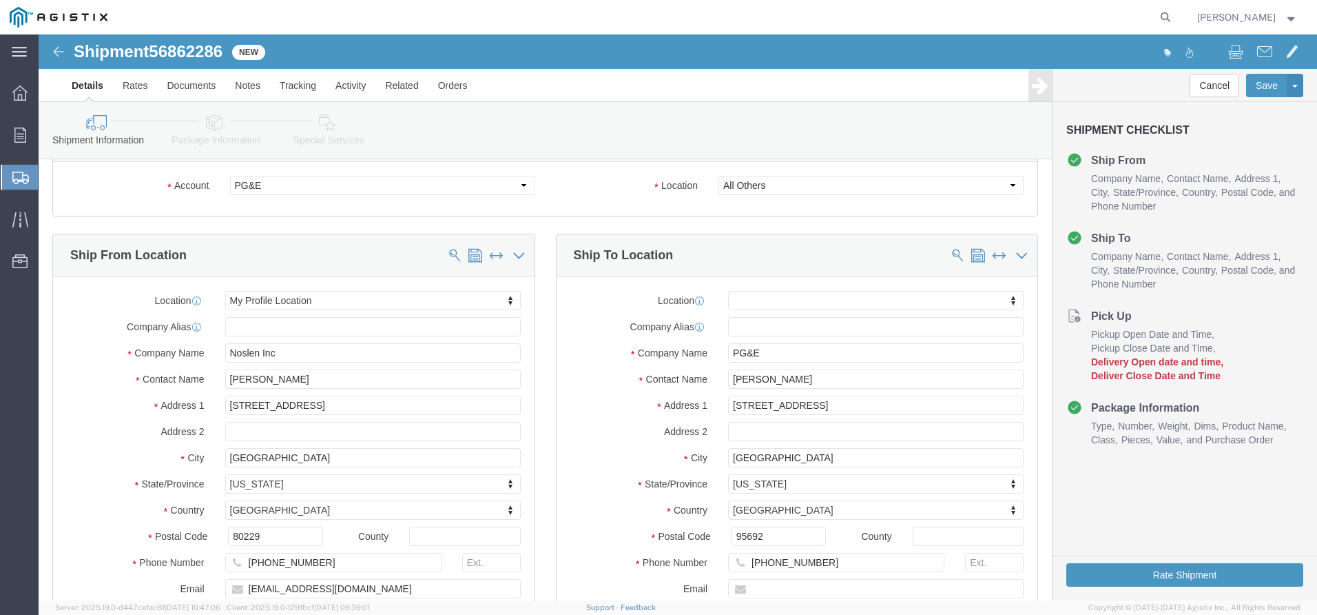
scroll to position [730, 0]
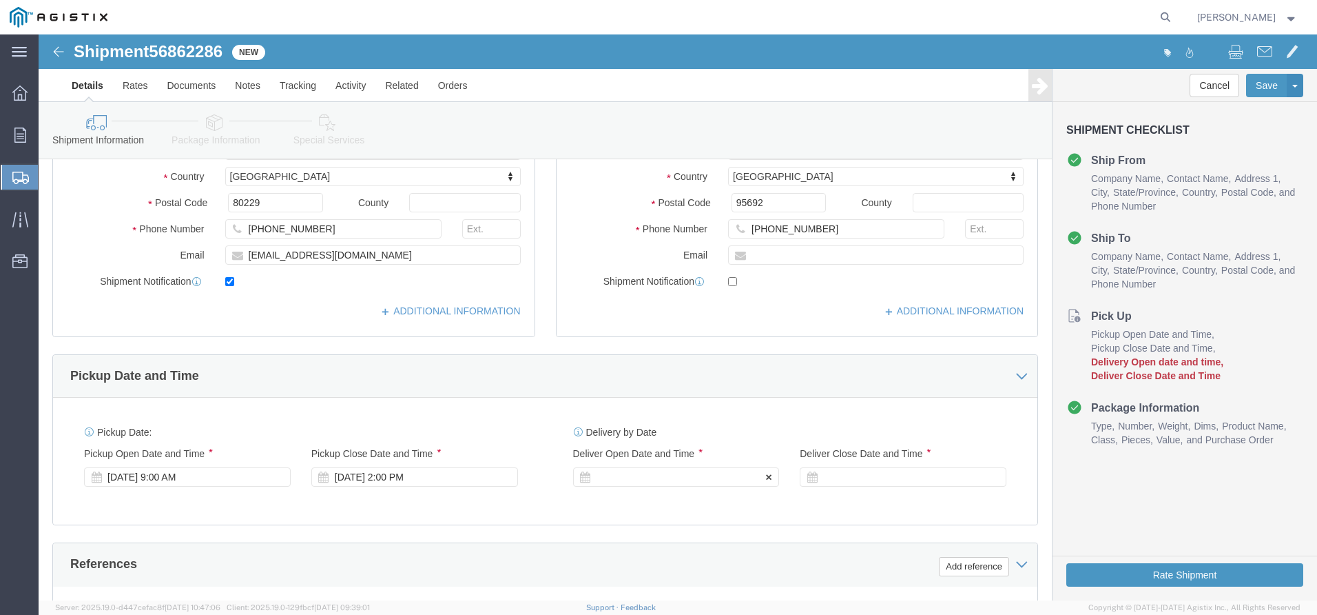
click div
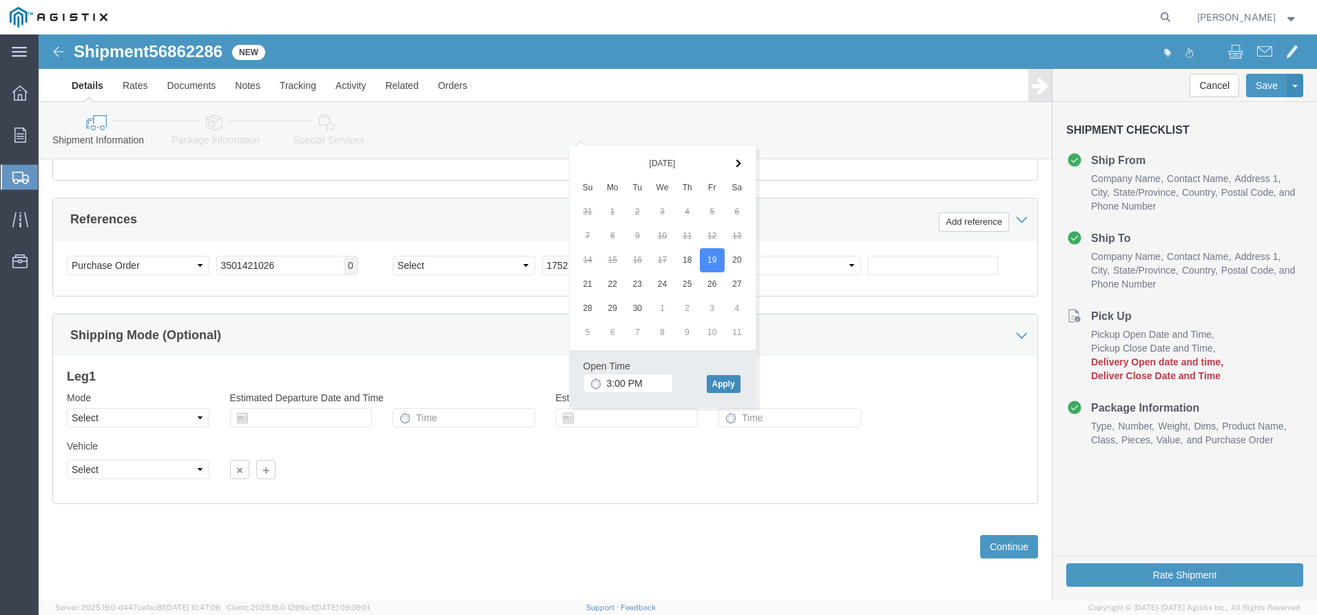
click button "Apply"
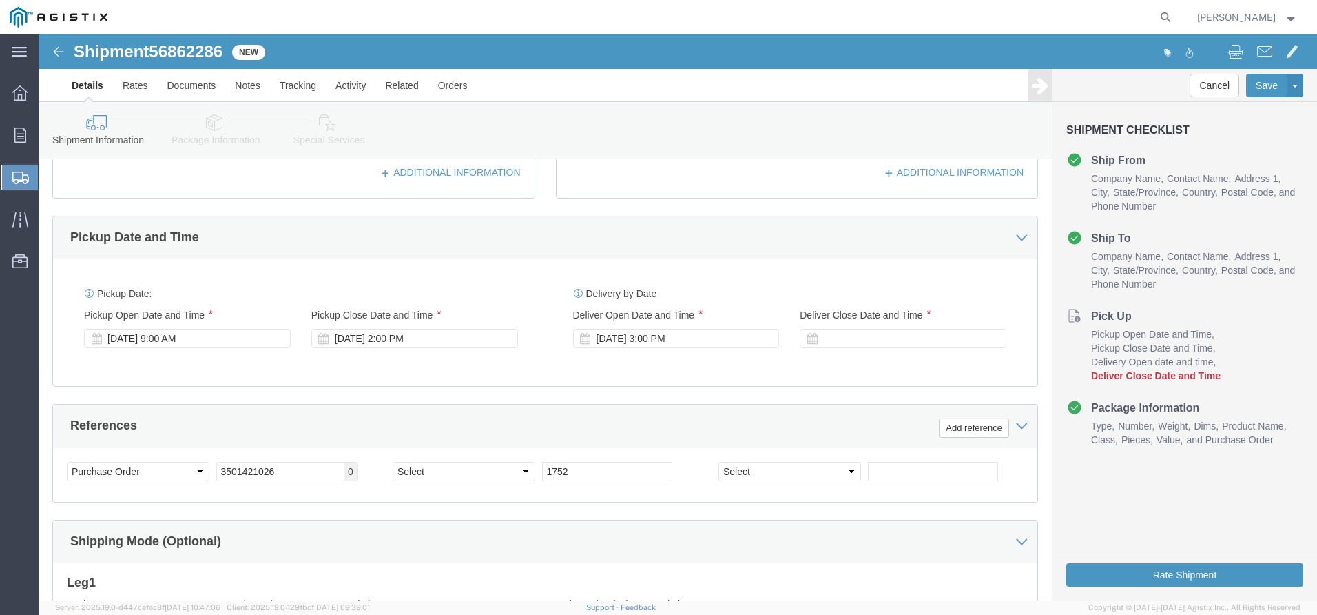
scroll to position [524, 0]
click div
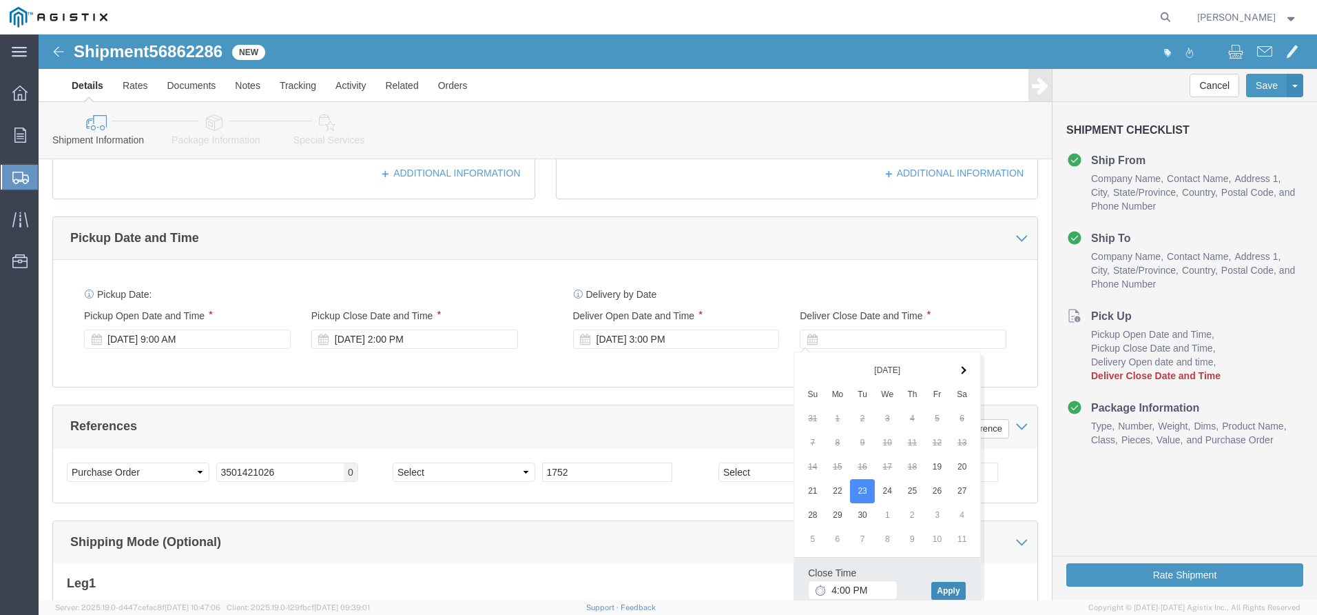
click button "Apply"
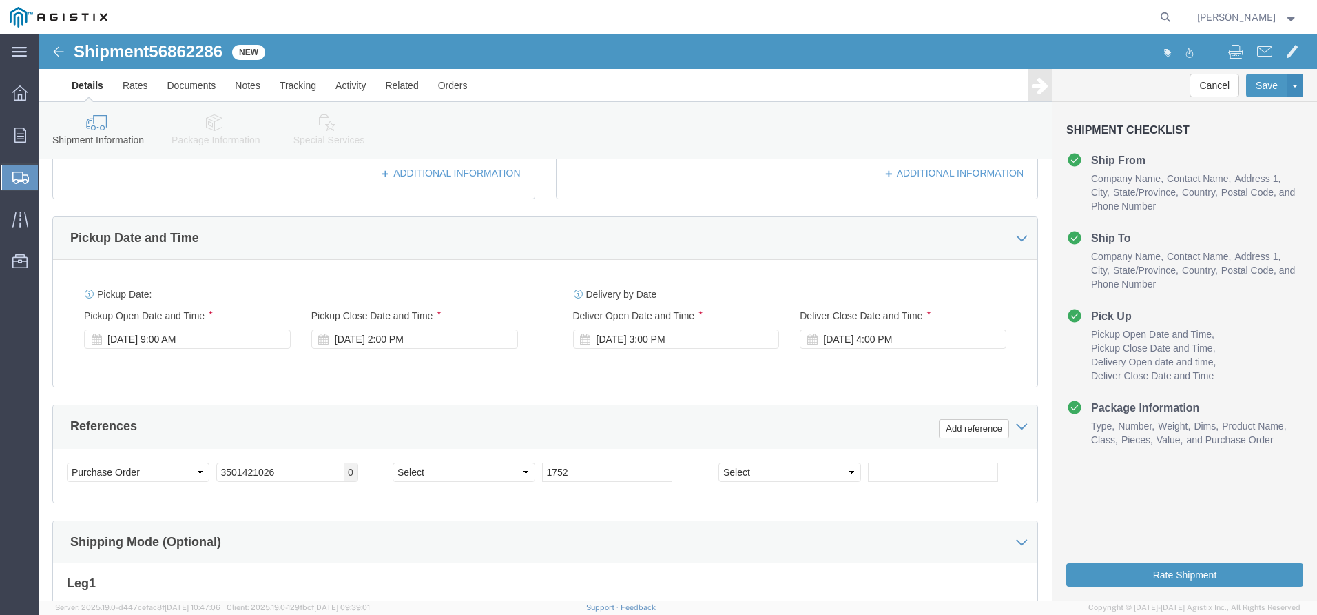
scroll to position [730, 0]
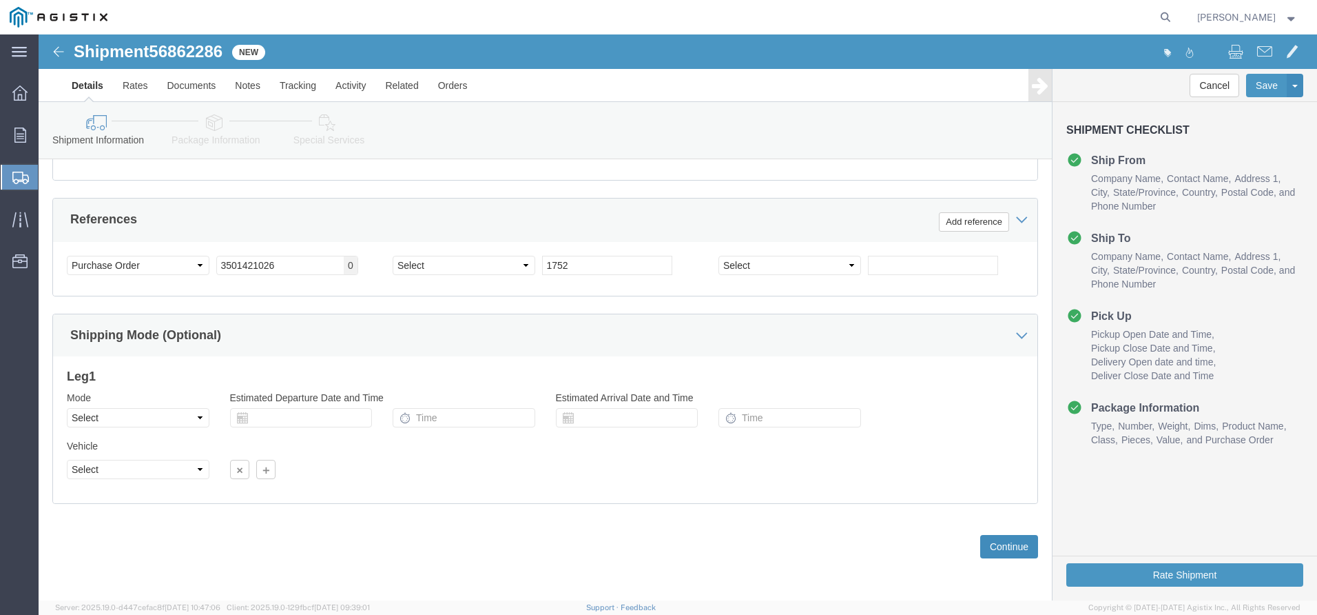
click button "Continue"
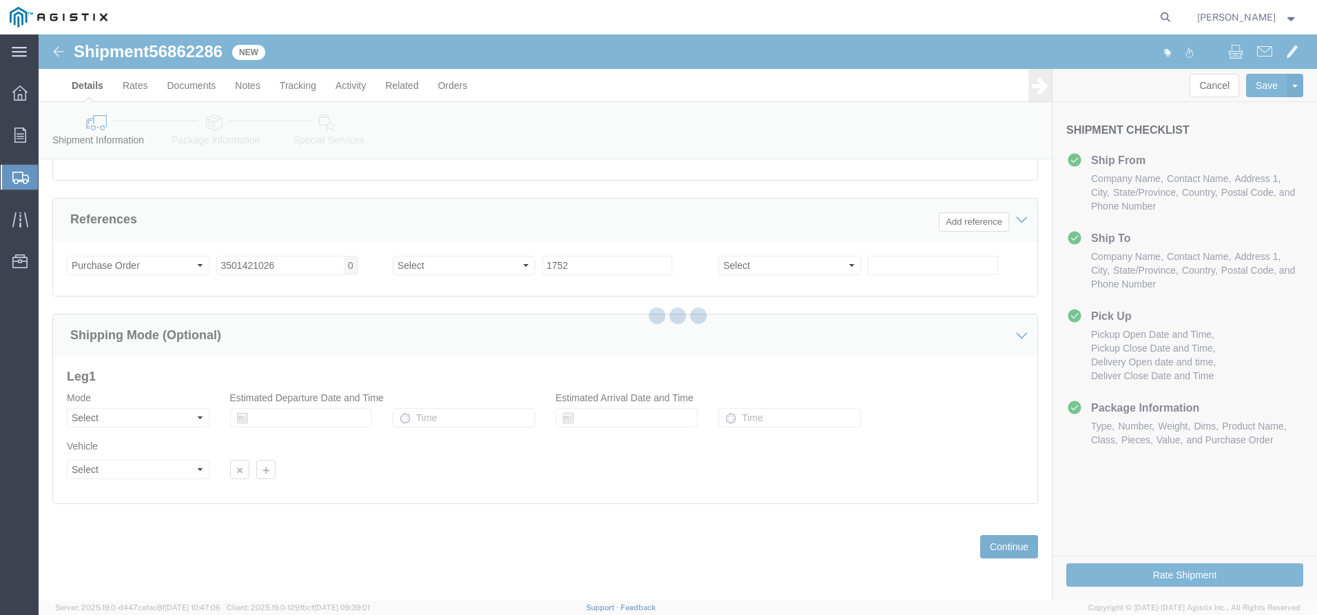
scroll to position [52, 0]
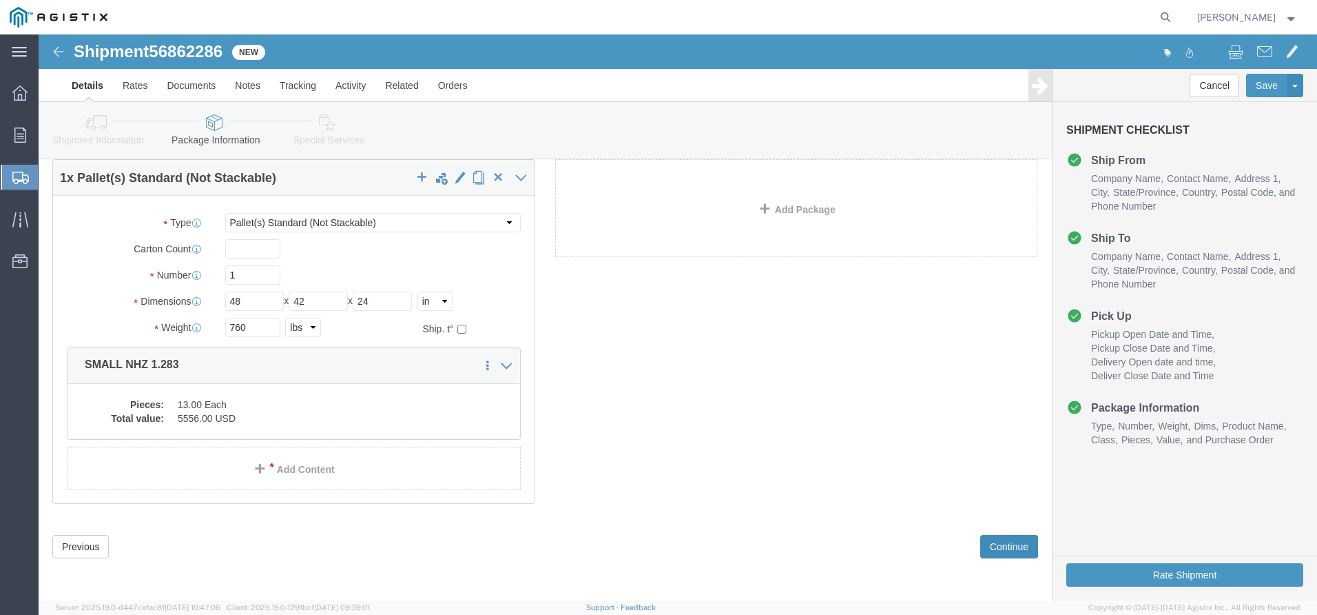
click button "Continue"
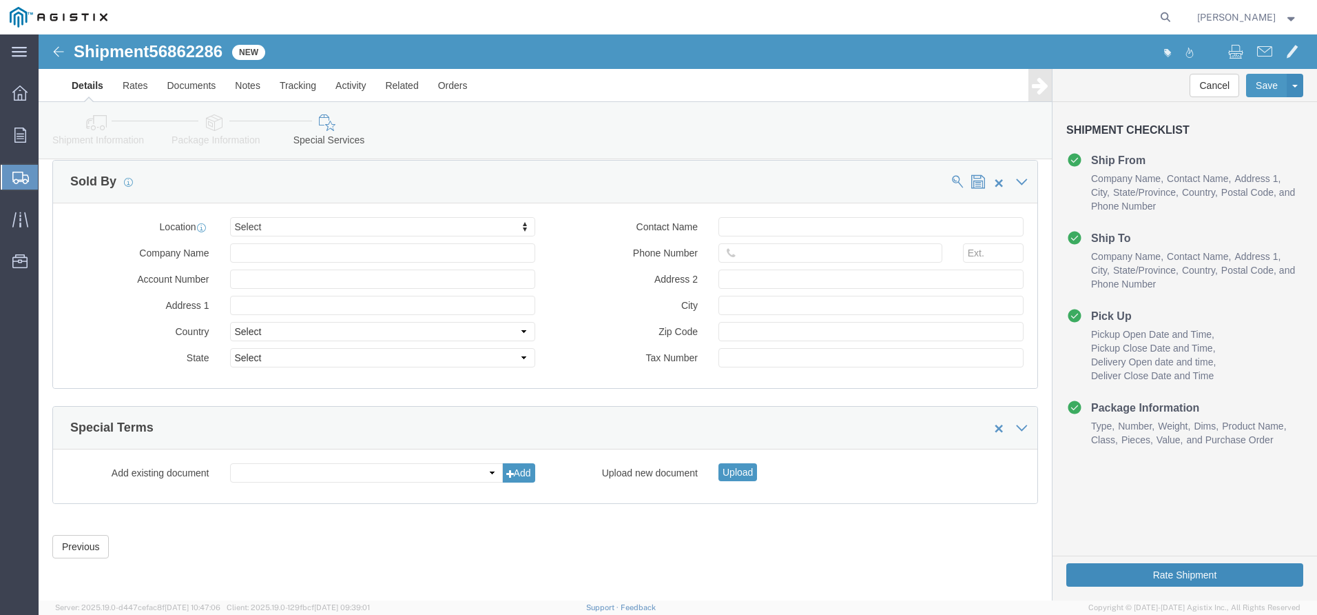
click button "Rate Shipment"
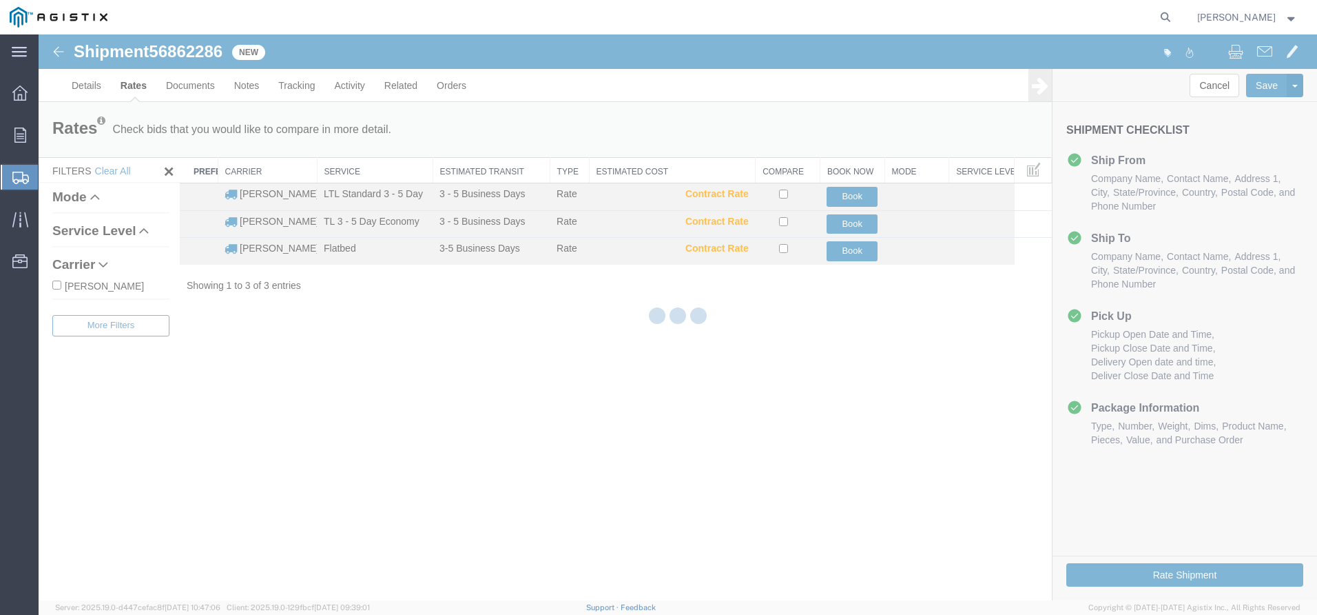
scroll to position [0, 0]
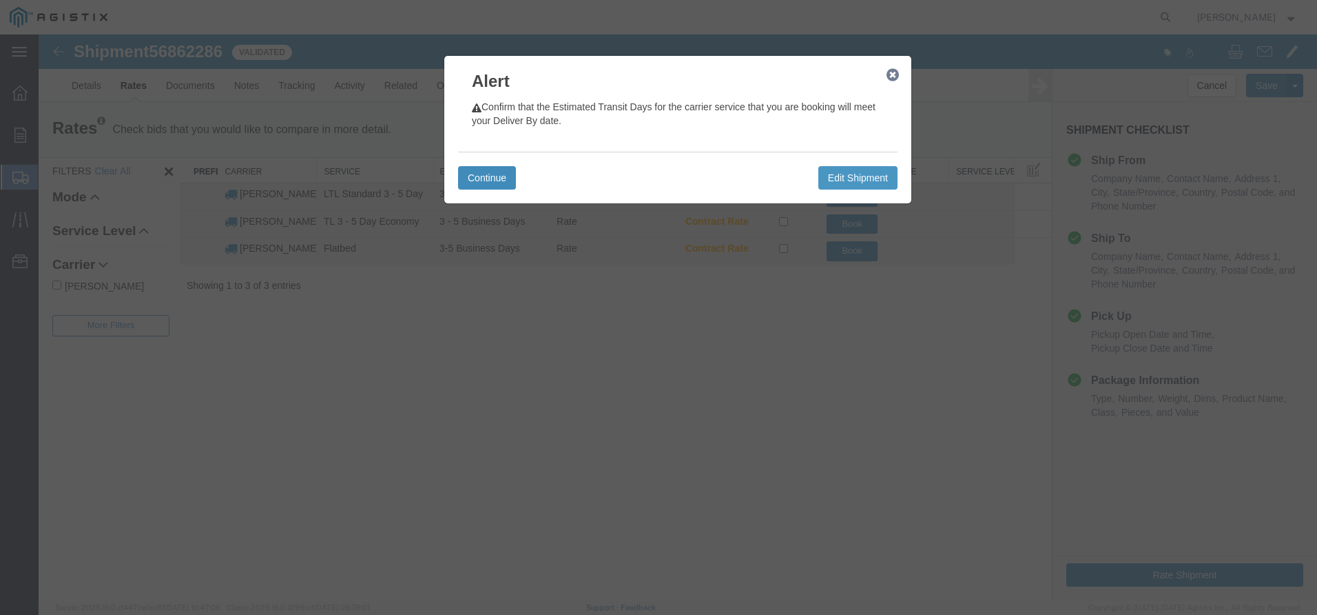
click at [484, 176] on button "Continue" at bounding box center [487, 177] width 58 height 23
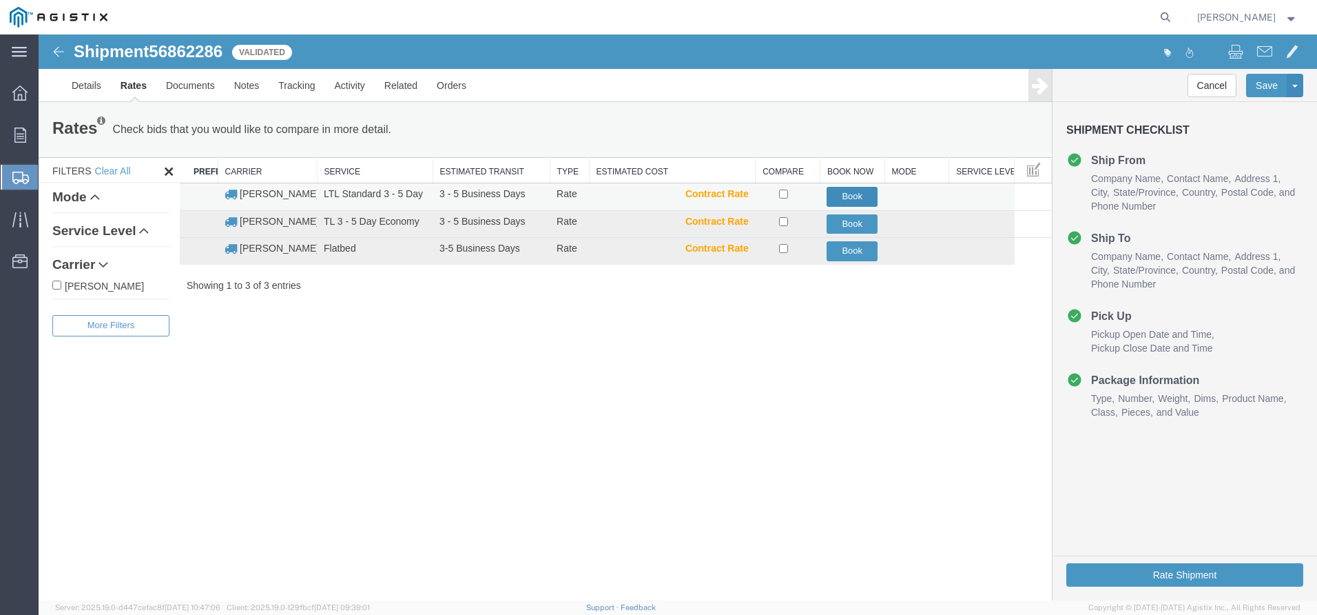
click at [861, 195] on button "Book" at bounding box center [852, 197] width 51 height 20
